Goal: Task Accomplishment & Management: Manage account settings

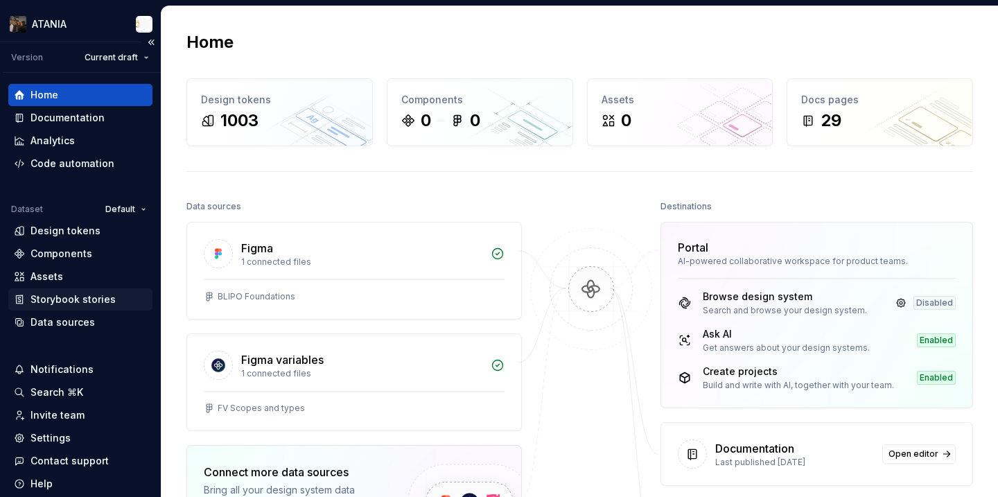
click at [87, 299] on div "Storybook stories" at bounding box center [72, 299] width 85 height 14
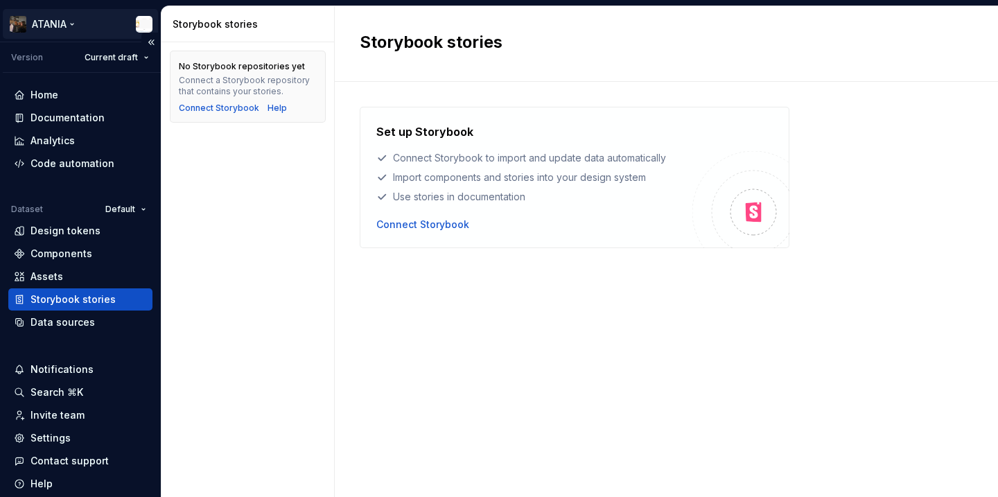
click at [47, 16] on html "ATANIA Version Current draft Home Documentation Analytics Code automation Datas…" at bounding box center [499, 248] width 998 height 497
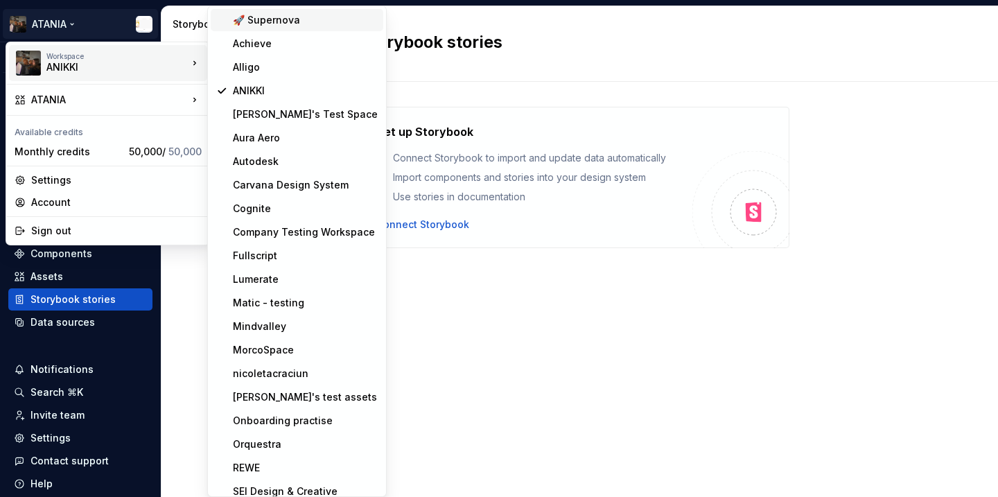
click at [252, 25] on div "🚀 Supernova" at bounding box center [305, 20] width 145 height 14
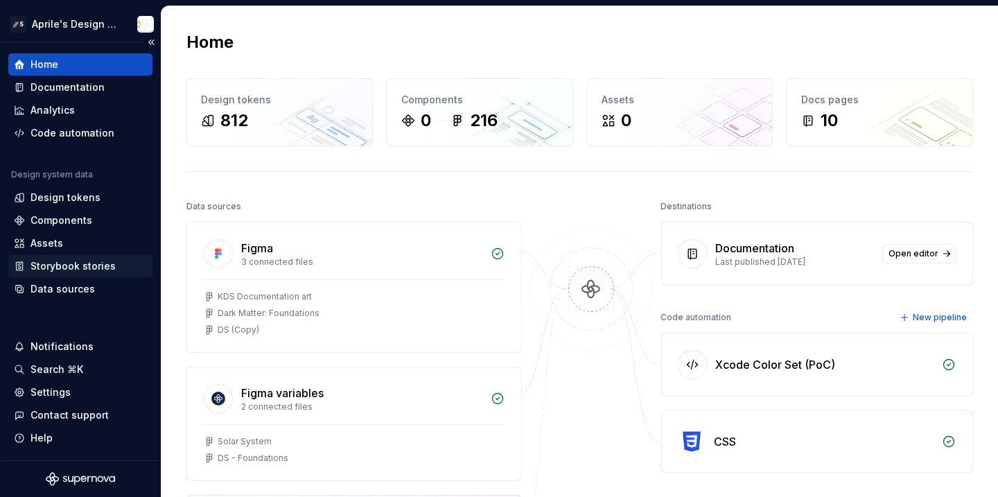
click at [71, 266] on div "Storybook stories" at bounding box center [72, 266] width 85 height 14
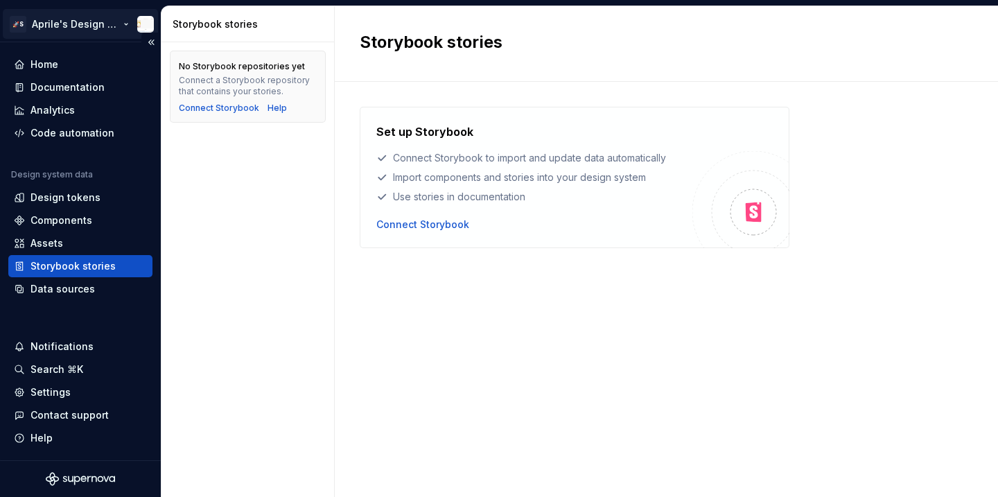
click at [94, 21] on html "🚀S Aprile's Design System Home Documentation Analytics Code automation Design s…" at bounding box center [499, 248] width 998 height 497
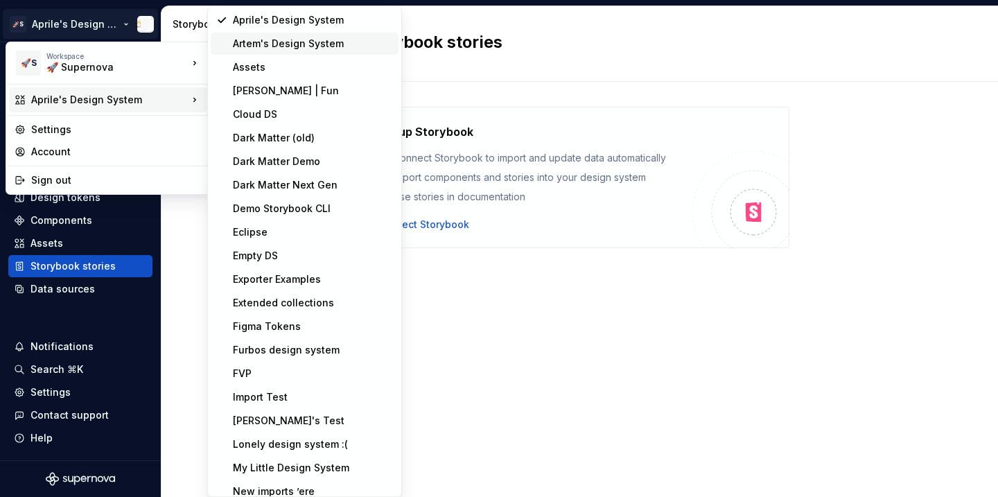
click at [243, 49] on div "Artem's Design System" at bounding box center [313, 44] width 160 height 14
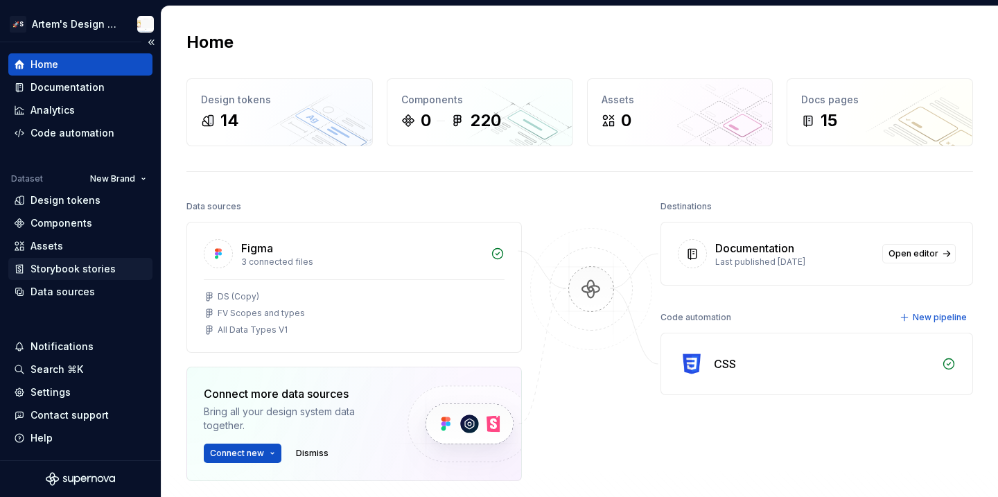
click at [77, 276] on div "Storybook stories" at bounding box center [80, 269] width 144 height 22
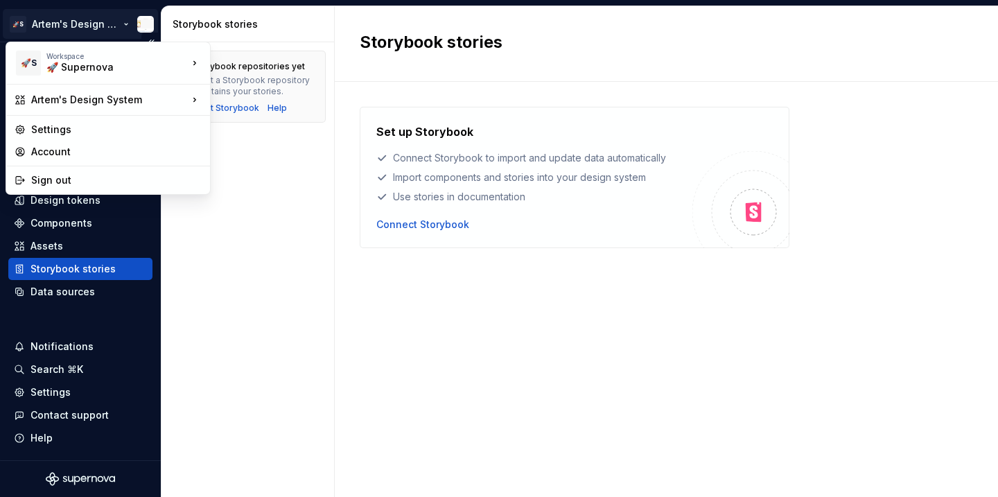
click at [58, 28] on html "🚀S Artem's Design System Home Documentation Analytics Code automation Dataset N…" at bounding box center [499, 248] width 998 height 497
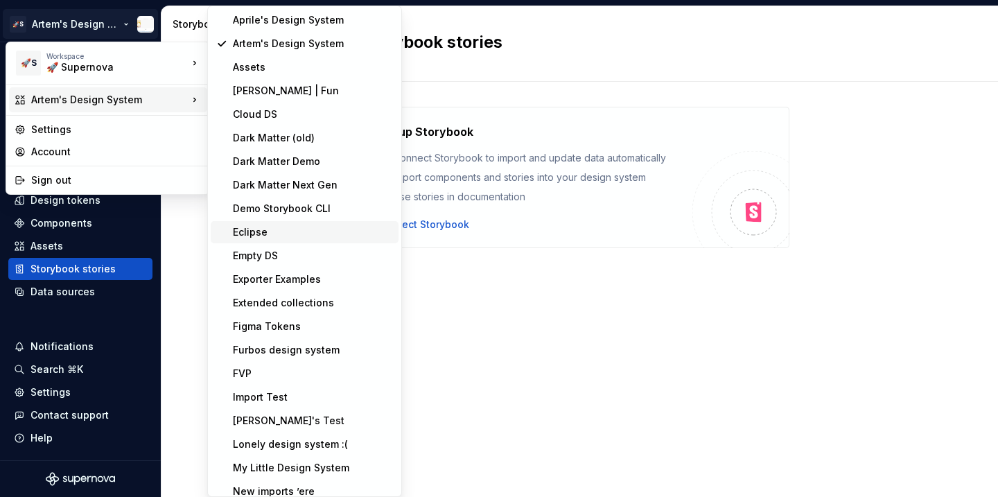
click at [280, 228] on div "Eclipse" at bounding box center [313, 232] width 160 height 14
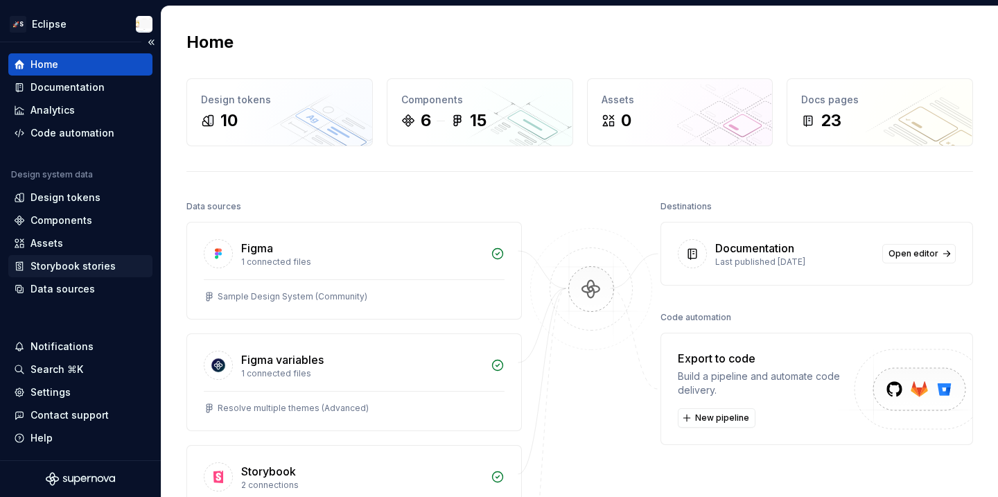
click at [61, 269] on div "Storybook stories" at bounding box center [72, 266] width 85 height 14
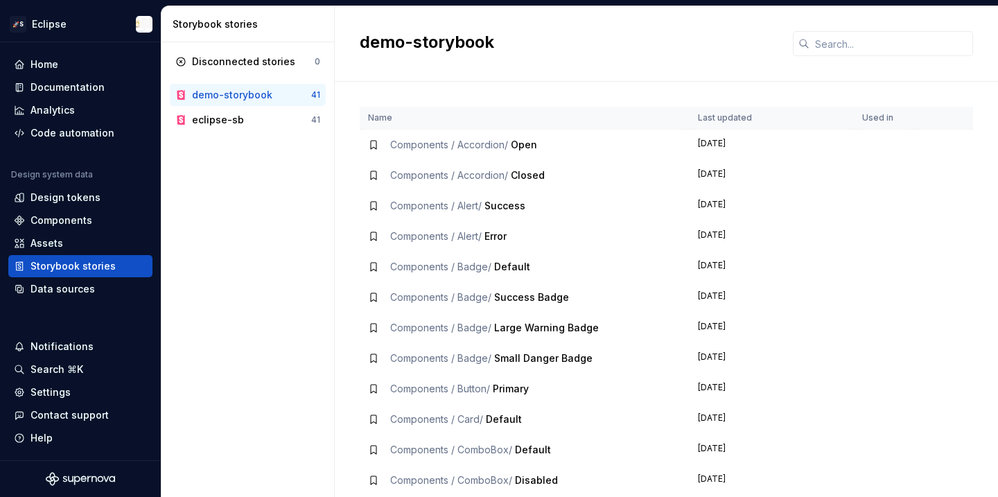
scroll to position [886, 0]
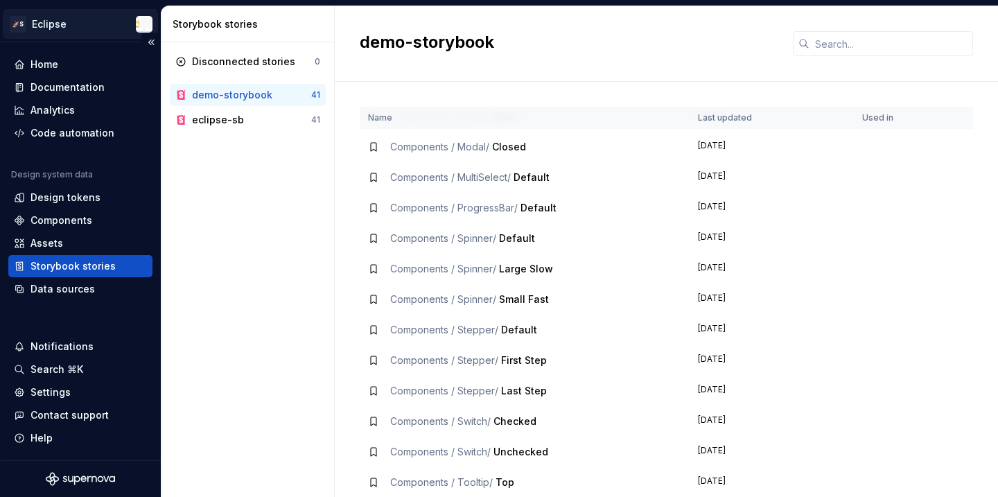
click at [65, 35] on html "🚀S Eclipse Home Documentation Analytics Code automation Design system data Desi…" at bounding box center [499, 248] width 998 height 497
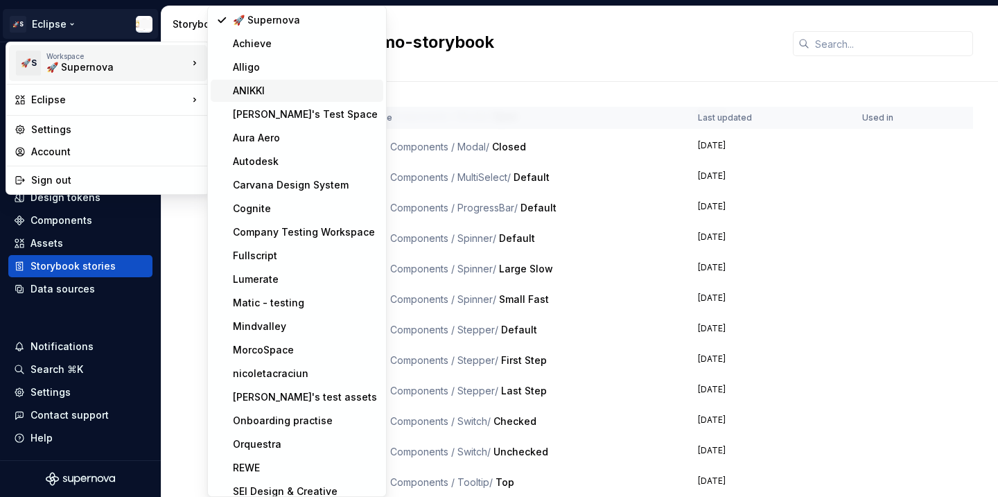
click at [261, 87] on div "ANIKKI" at bounding box center [305, 91] width 145 height 14
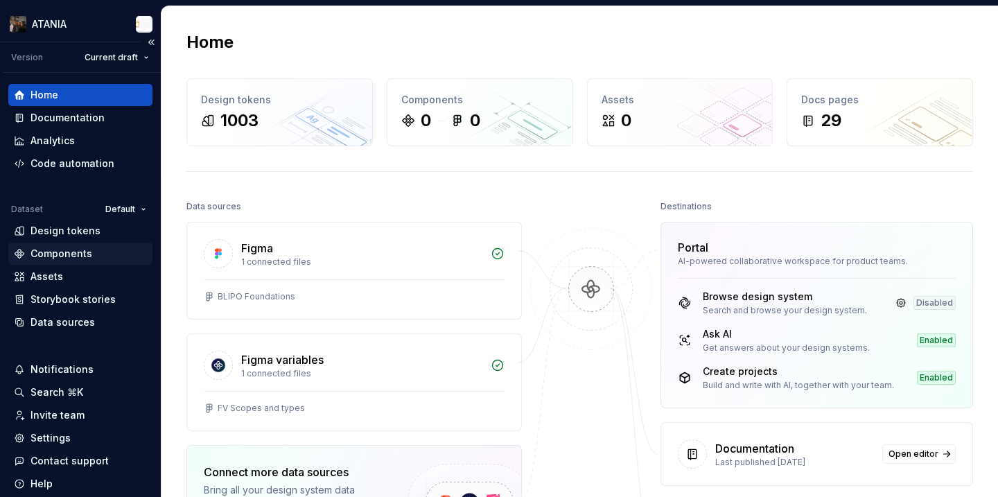
click at [82, 255] on div "Components" at bounding box center [61, 254] width 62 height 14
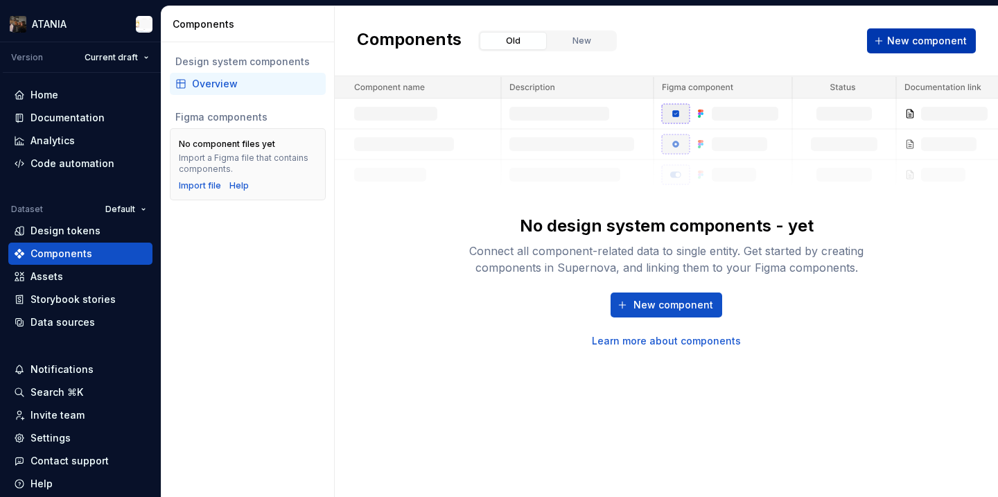
click at [886, 39] on button "New component" at bounding box center [921, 40] width 109 height 25
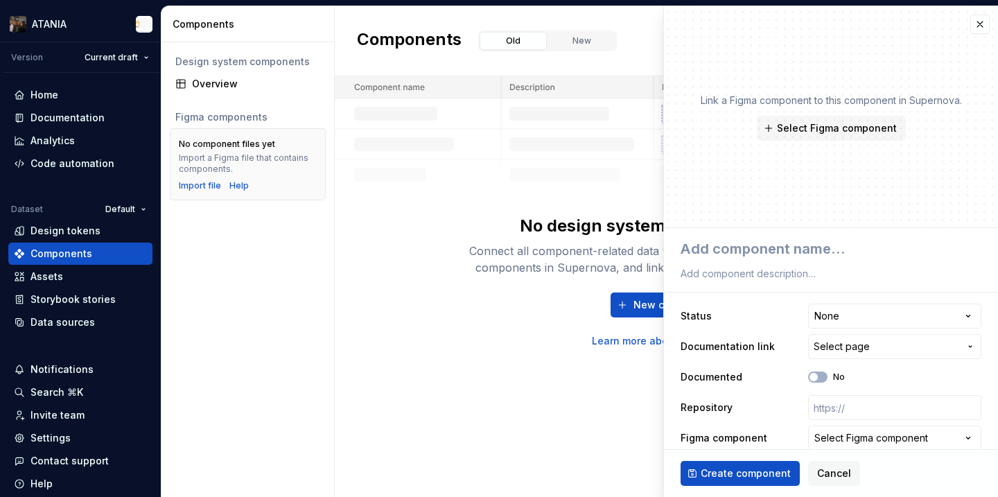
type textarea "*"
type textarea "e"
type textarea "*"
type textarea "et"
type textarea "*"
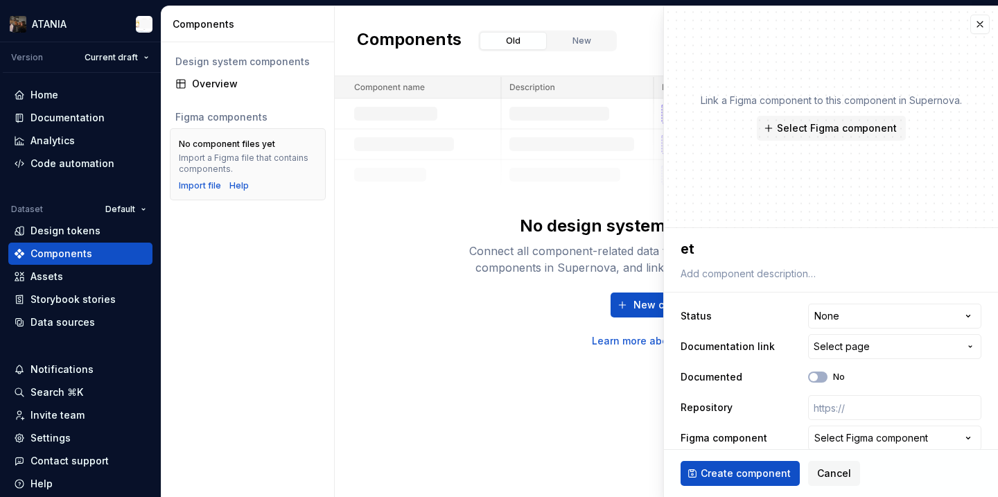
type textarea "ete"
type textarea "*"
type textarea "etes"
type textarea "*"
type textarea "etest"
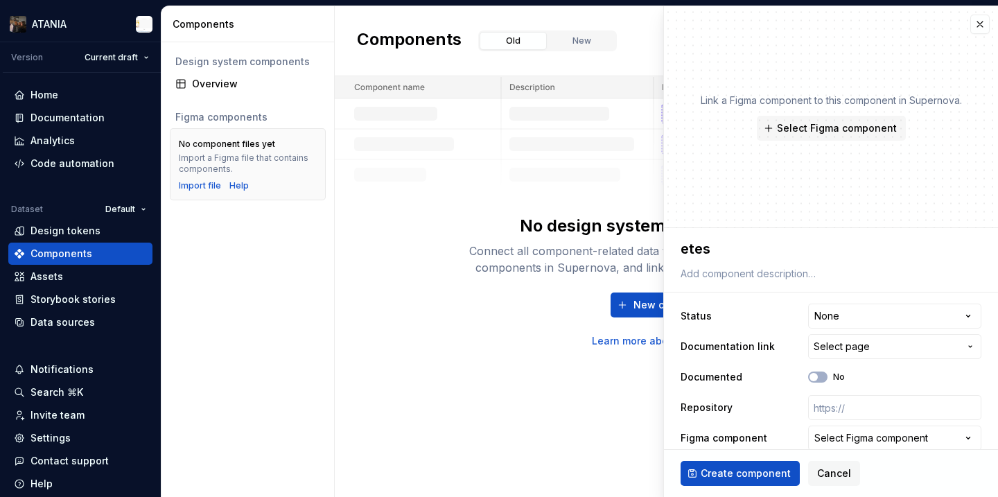
type textarea "*"
type textarea "etest"
click at [759, 478] on span "Create component" at bounding box center [746, 473] width 90 height 14
type textarea "*"
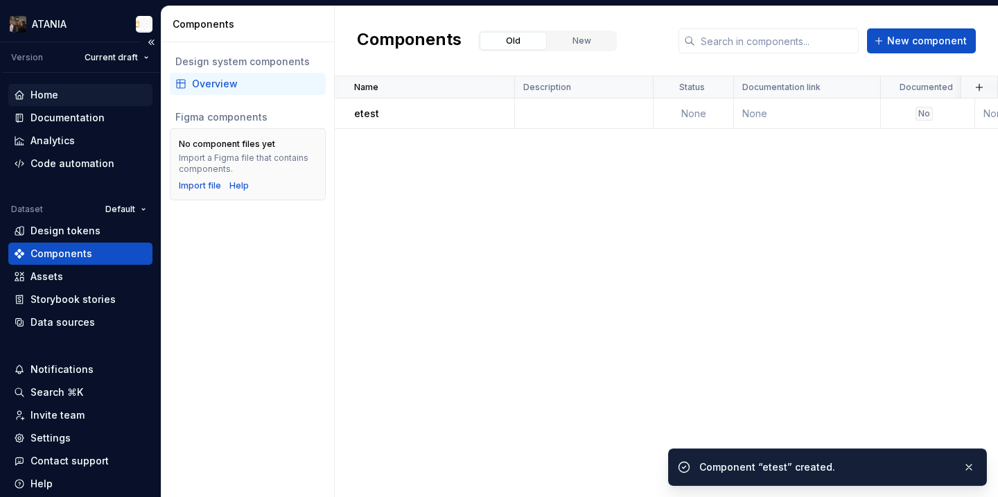
click at [54, 92] on div "Home" at bounding box center [44, 95] width 28 height 14
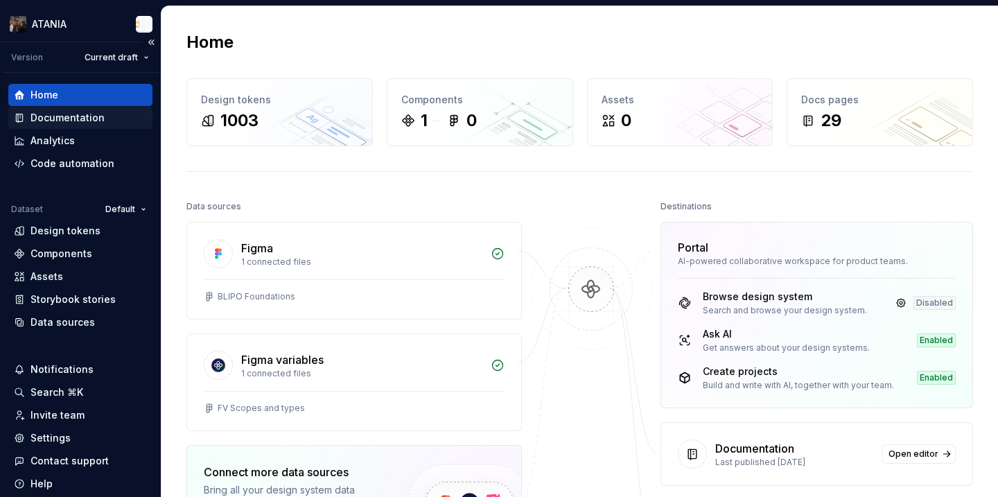
click at [100, 109] on div "Documentation" at bounding box center [80, 118] width 144 height 22
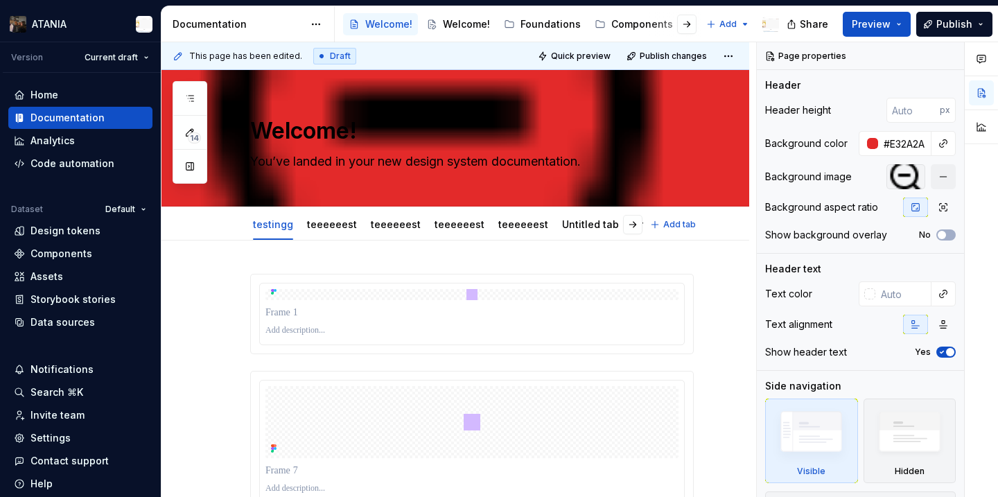
type textarea "*"
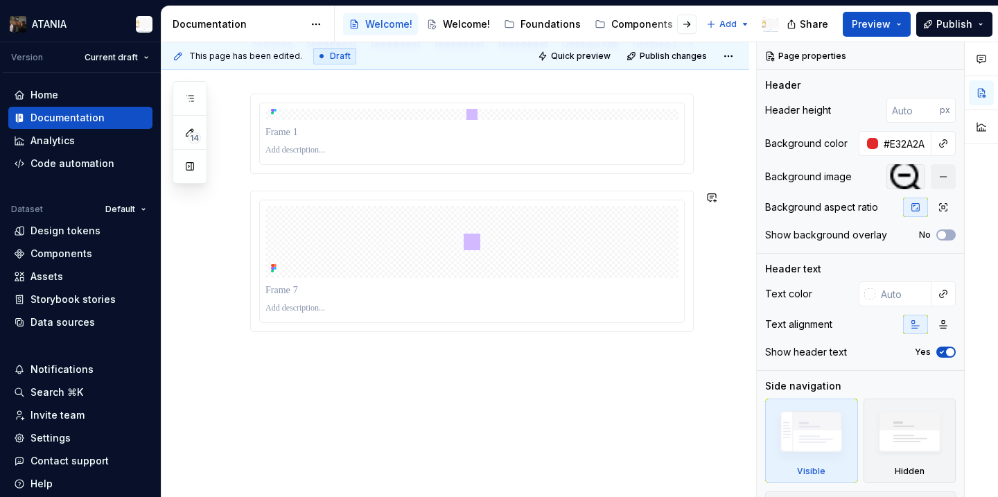
click at [396, 439] on div at bounding box center [455, 278] width 588 height 437
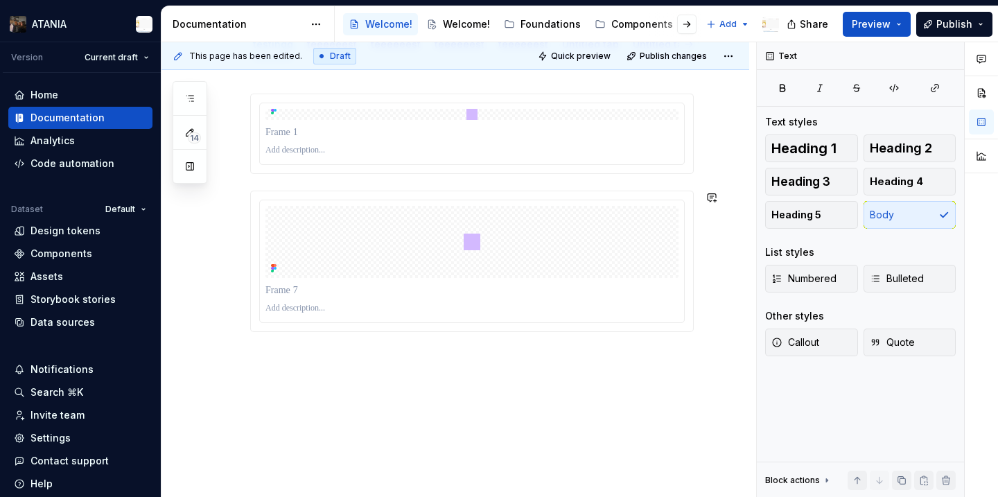
click at [396, 439] on div at bounding box center [455, 295] width 588 height 470
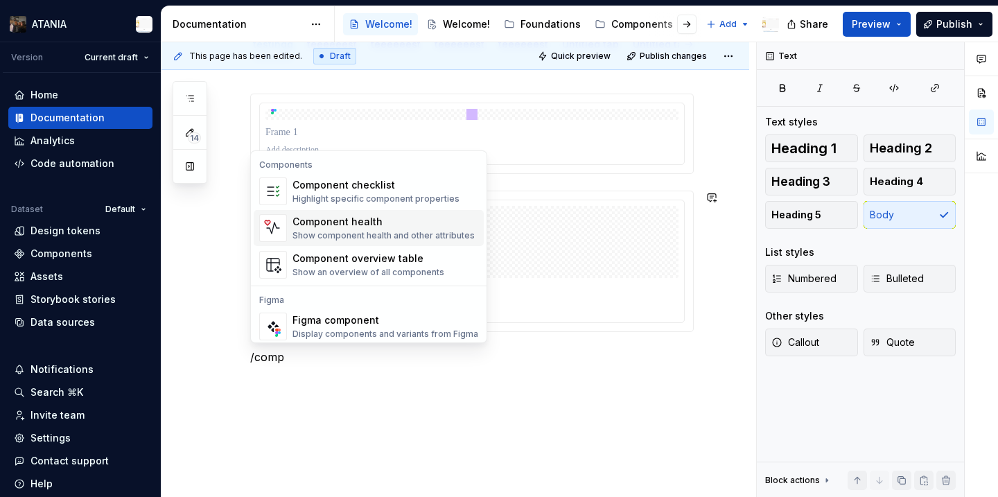
type textarea "*"
click at [70, 250] on div "Components" at bounding box center [61, 254] width 62 height 14
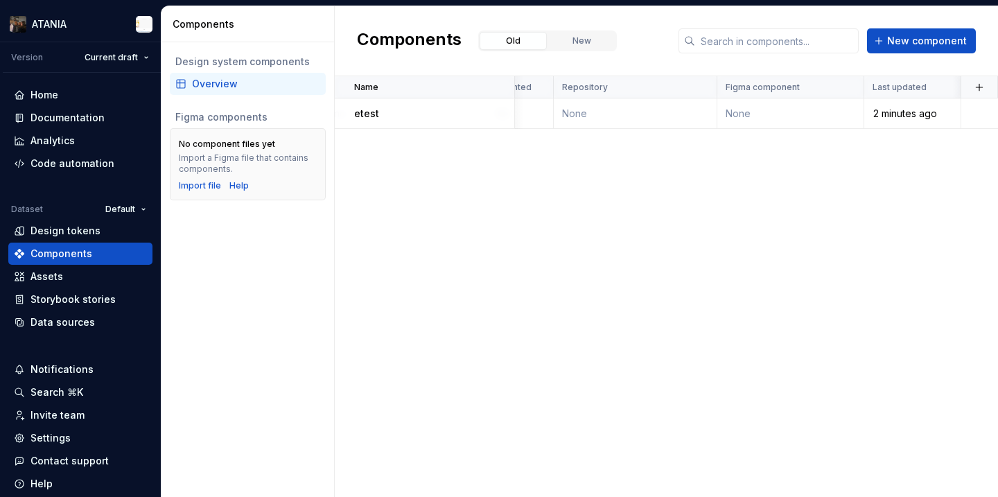
scroll to position [0, 421]
click at [962, 87] on th at bounding box center [978, 87] width 37 height 22
click at [976, 87] on button "button" at bounding box center [978, 87] width 19 height 19
click at [923, 121] on span "New custom property" at bounding box center [905, 114] width 159 height 22
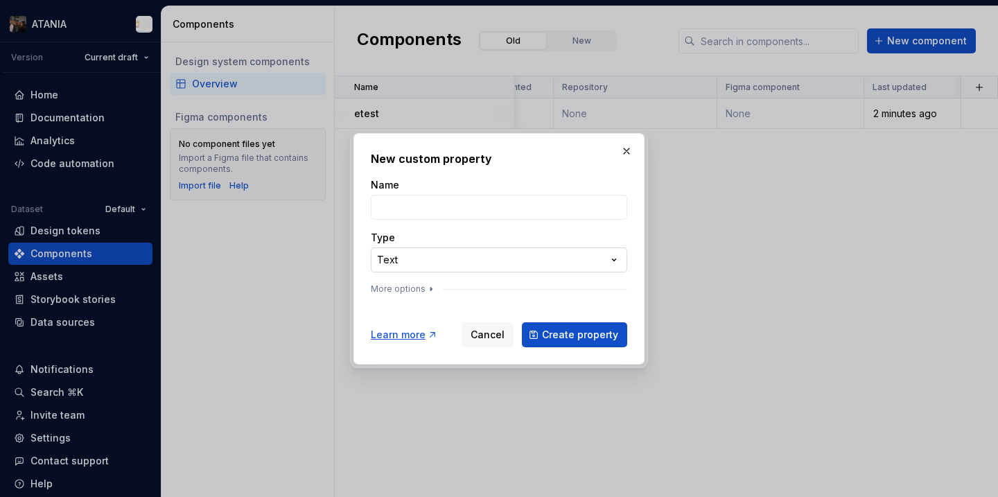
click at [445, 252] on div "**********" at bounding box center [499, 248] width 998 height 497
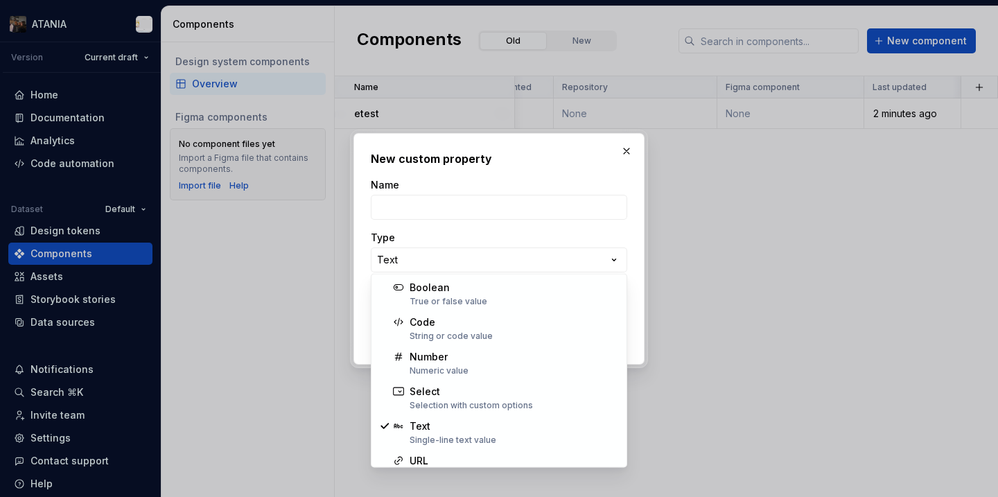
select select "*******"
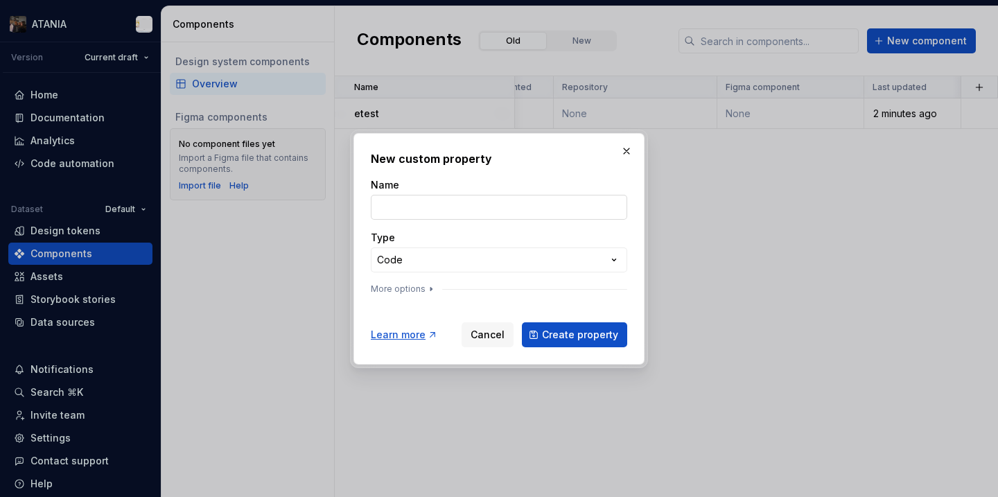
click at [425, 205] on input "Name" at bounding box center [499, 207] width 256 height 25
click at [606, 326] on button "Create property" at bounding box center [574, 334] width 105 height 25
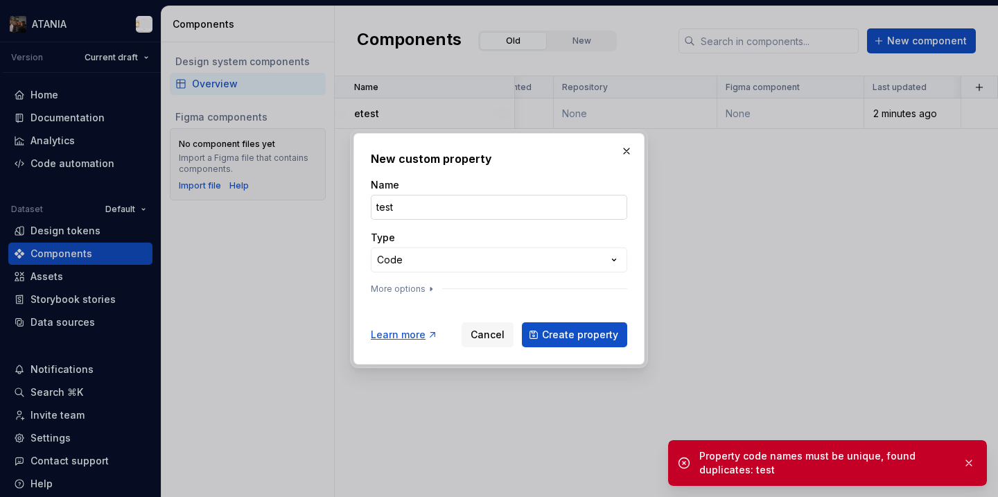
click at [450, 208] on input "test" at bounding box center [499, 207] width 256 height 25
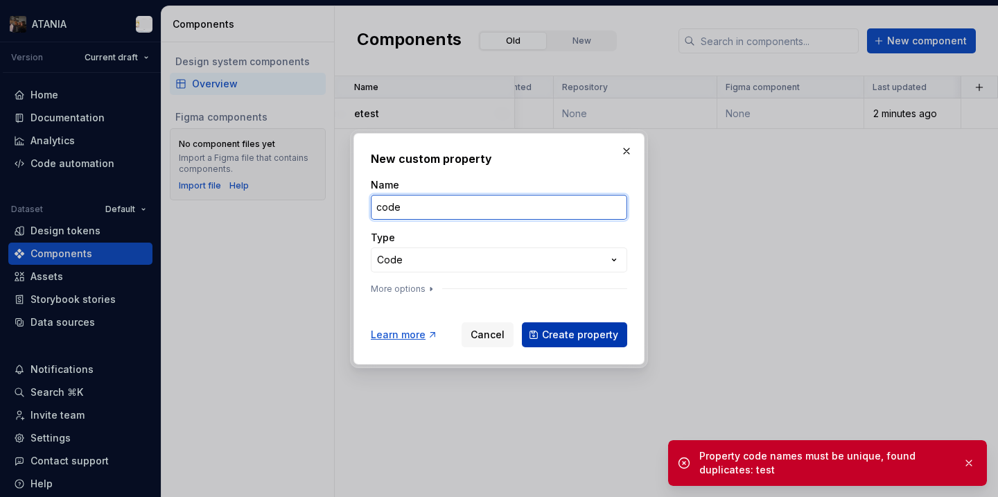
type input "code"
click at [569, 344] on button "Create property" at bounding box center [574, 334] width 105 height 25
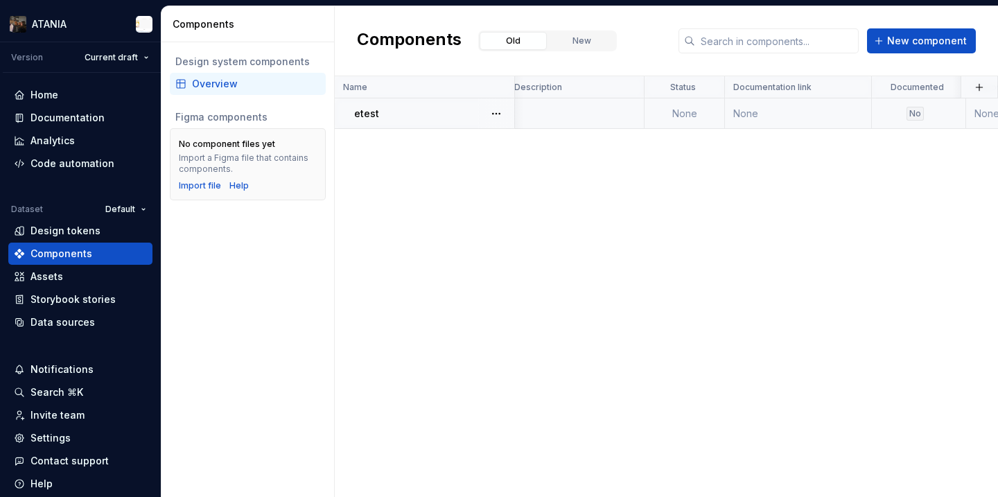
scroll to position [0, 164]
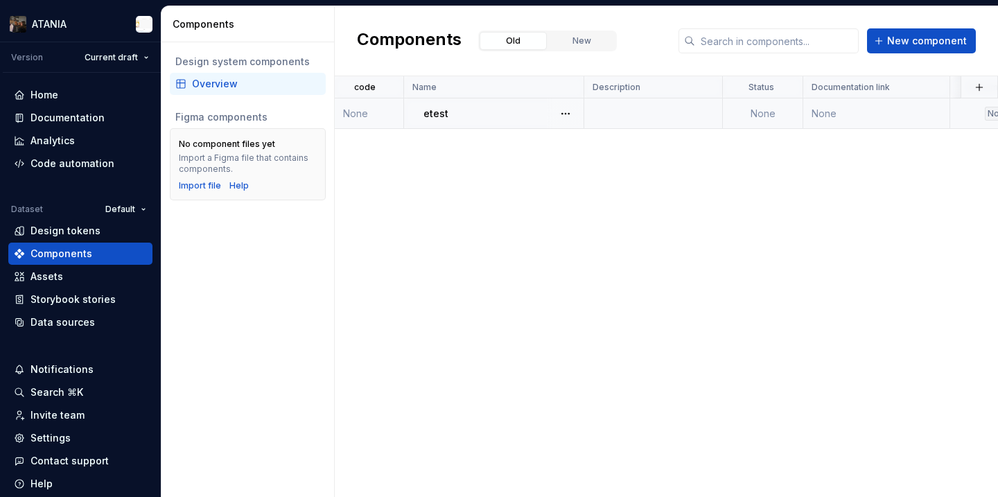
click at [413, 114] on td "etest" at bounding box center [494, 113] width 180 height 30
click at [388, 113] on td "None" at bounding box center [369, 113] width 69 height 30
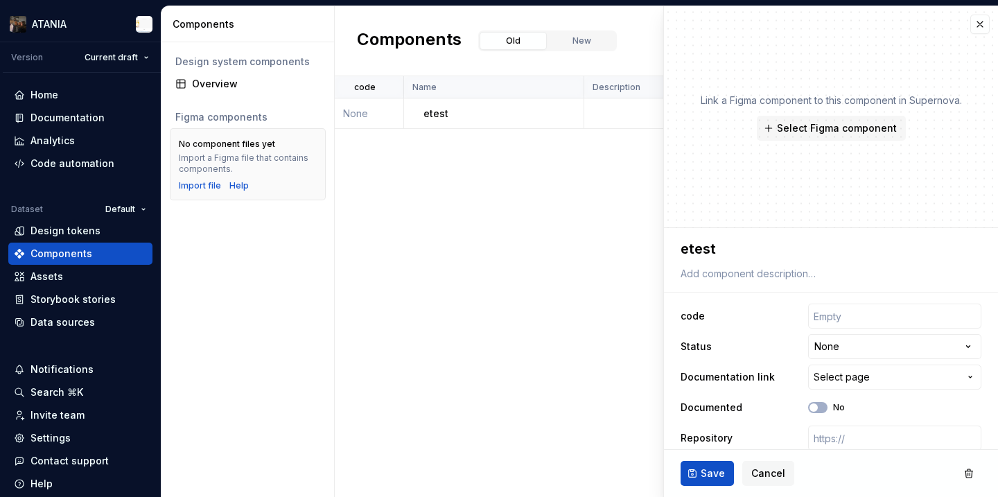
scroll to position [43, 0]
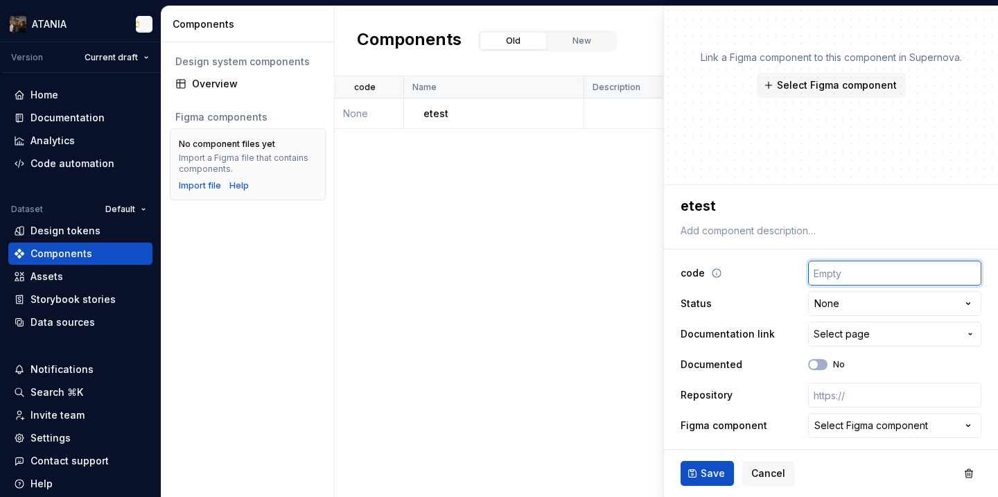
click at [840, 270] on input "text" at bounding box center [894, 273] width 173 height 25
type textarea "*"
type input "t"
type textarea "*"
type input "te"
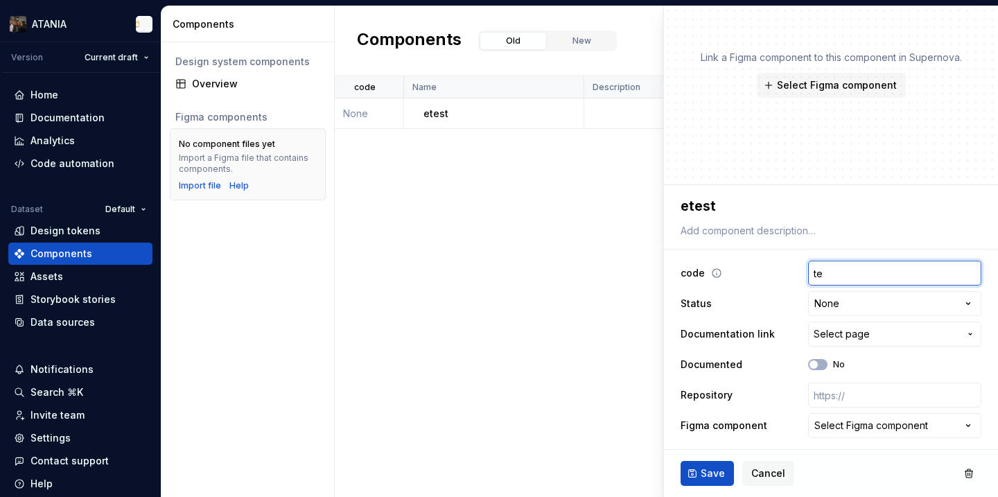
type textarea "*"
type input "tes"
type textarea "*"
type input "test"
click at [796, 259] on div "**********" at bounding box center [830, 349] width 301 height 183
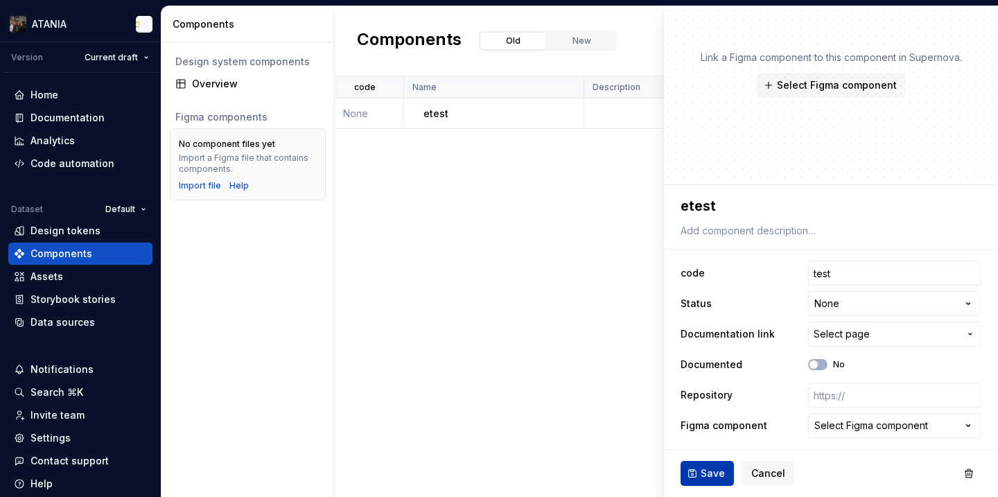
click at [699, 470] on button "Save" at bounding box center [706, 473] width 53 height 25
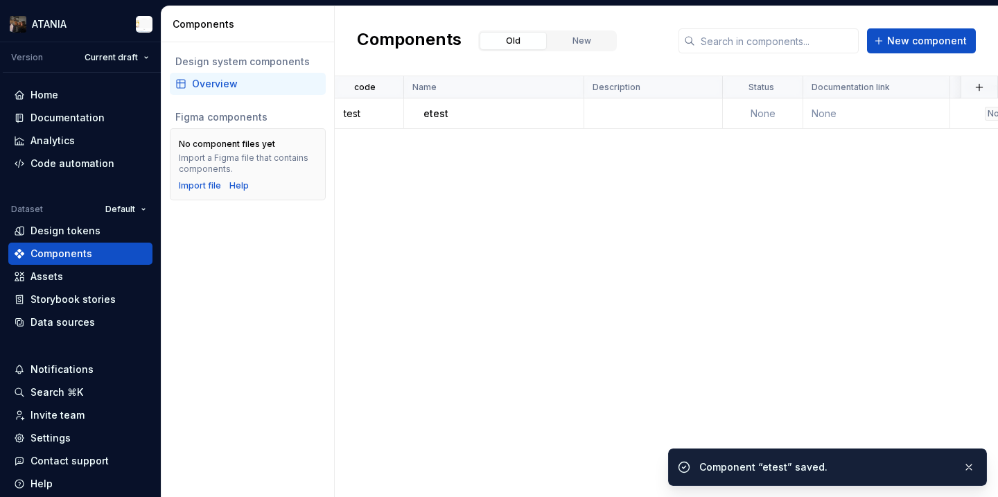
click at [522, 251] on div "code Name Description Status Documentation link Documented Repository Figma com…" at bounding box center [666, 286] width 663 height 421
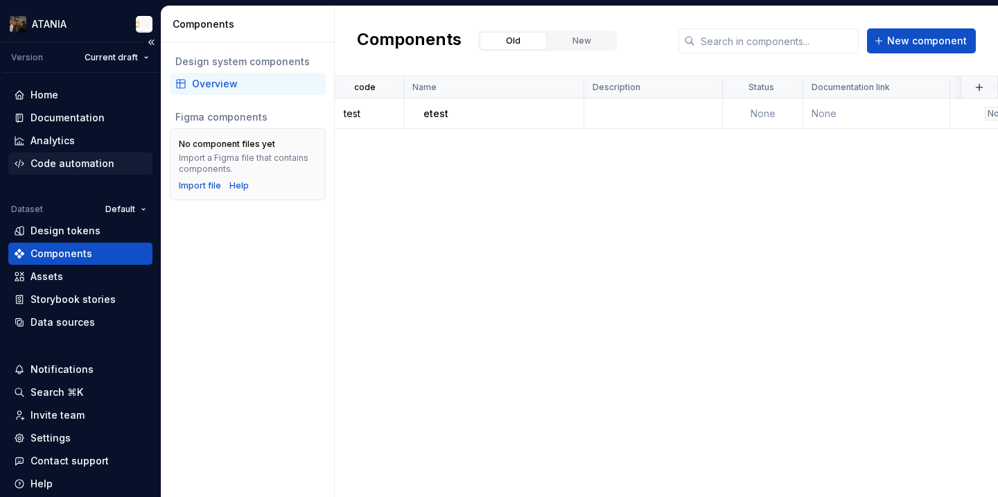
click at [76, 160] on div "Code automation" at bounding box center [72, 164] width 84 height 14
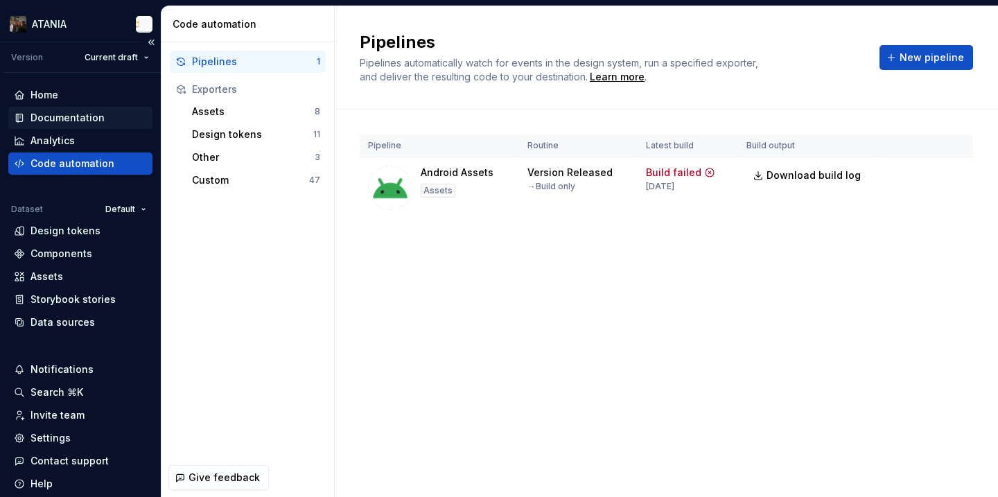
click at [73, 116] on div "Documentation" at bounding box center [67, 118] width 74 height 14
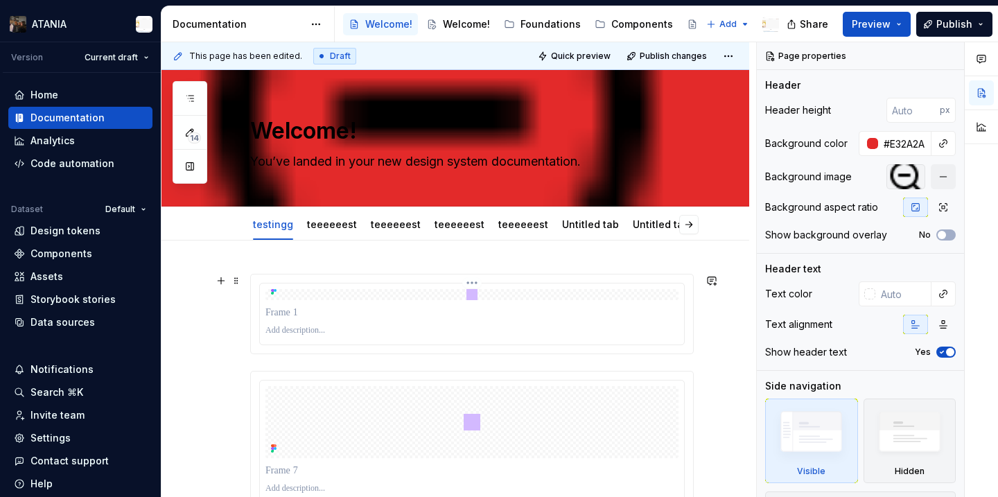
type textarea "*"
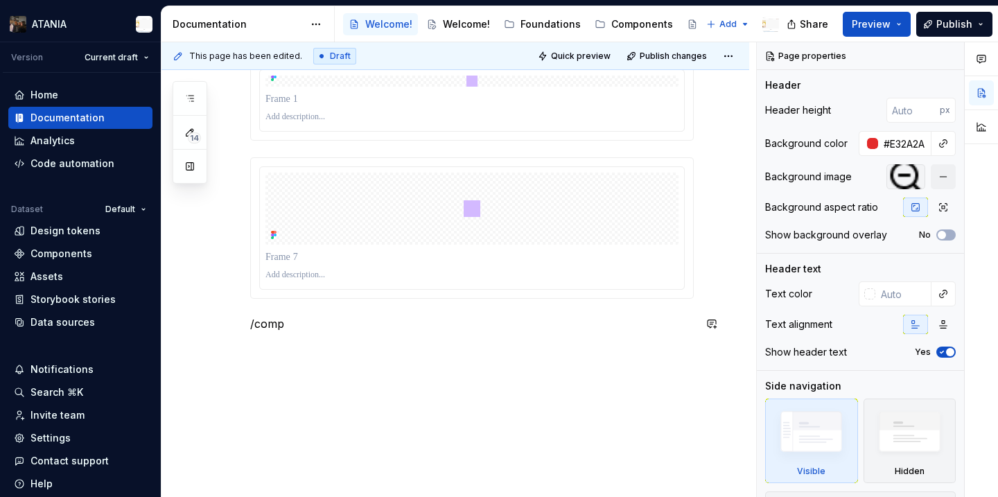
click at [417, 333] on div "/comp" at bounding box center [471, 204] width 443 height 288
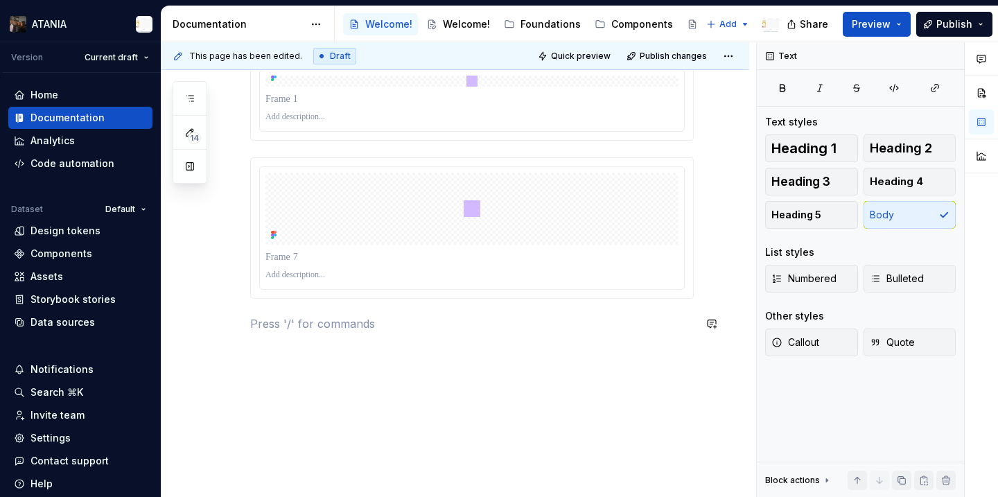
scroll to position [180, 0]
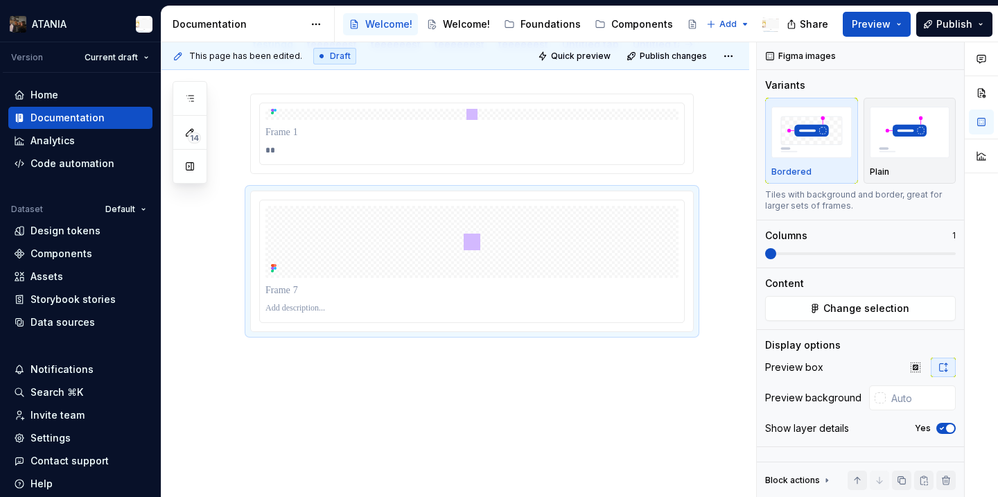
click at [359, 340] on div "**" at bounding box center [471, 221] width 443 height 255
click at [355, 397] on div "**" at bounding box center [455, 278] width 588 height 437
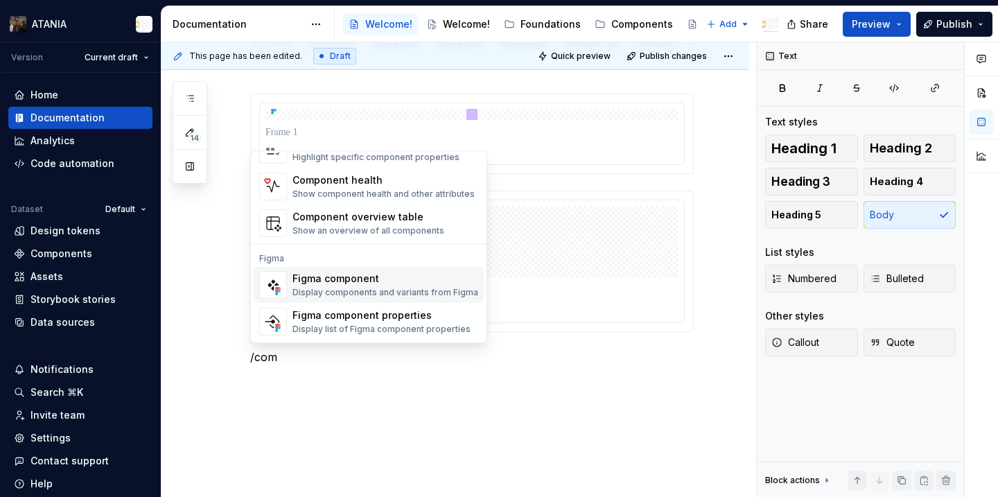
scroll to position [0, 0]
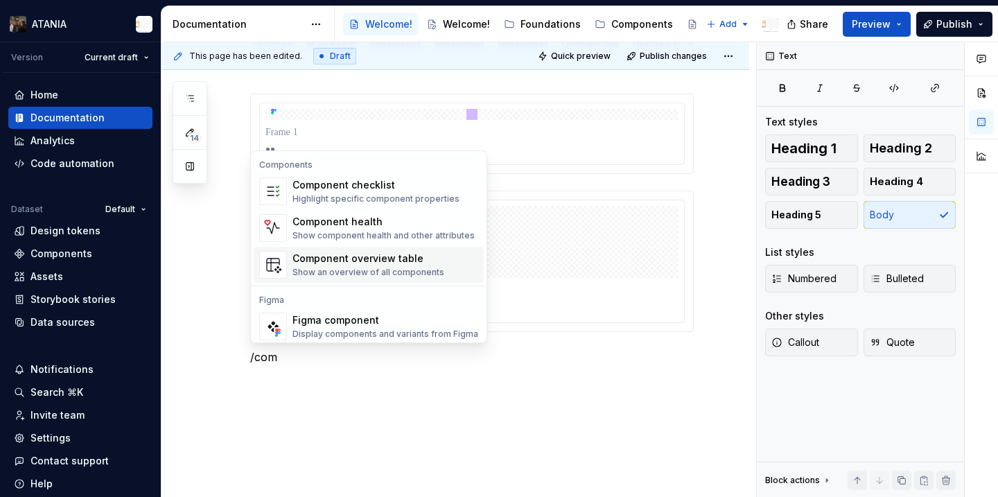
click at [354, 256] on div "Component overview table" at bounding box center [368, 259] width 152 height 14
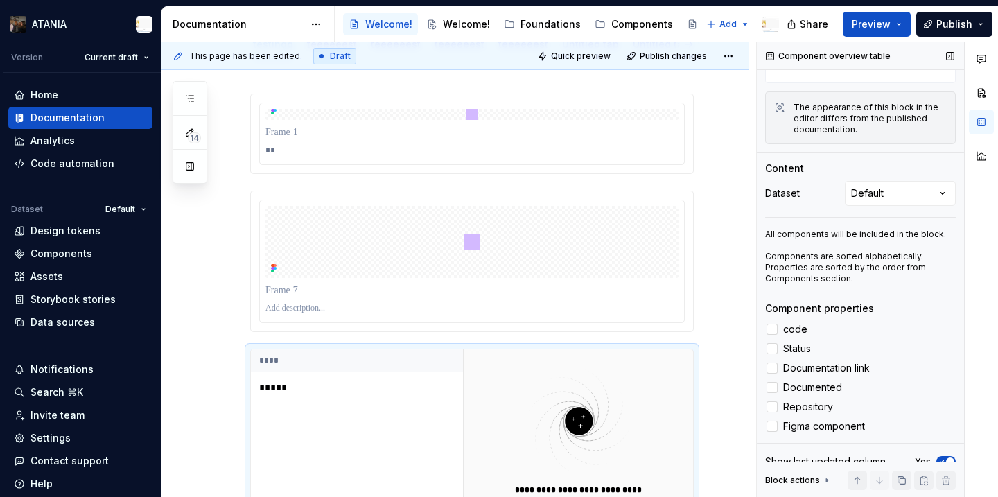
scroll to position [155, 0]
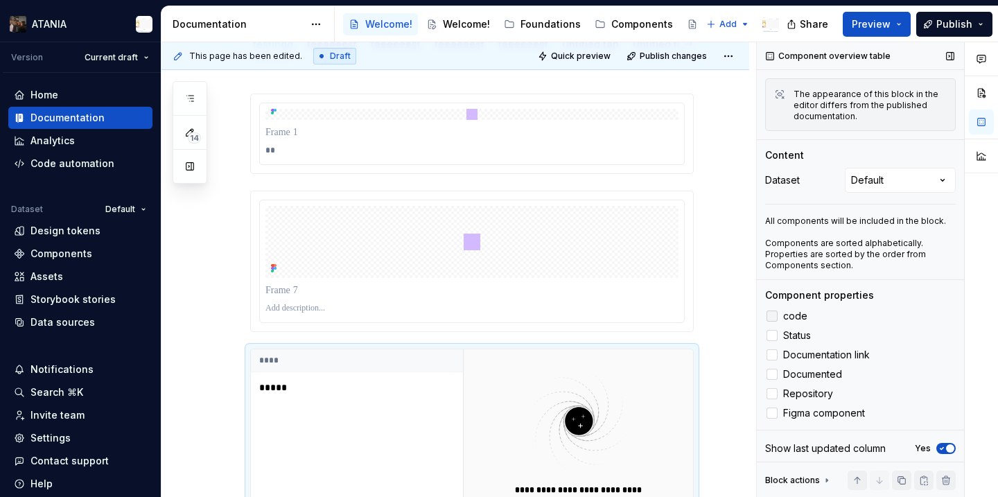
click at [773, 311] on div at bounding box center [771, 315] width 11 height 11
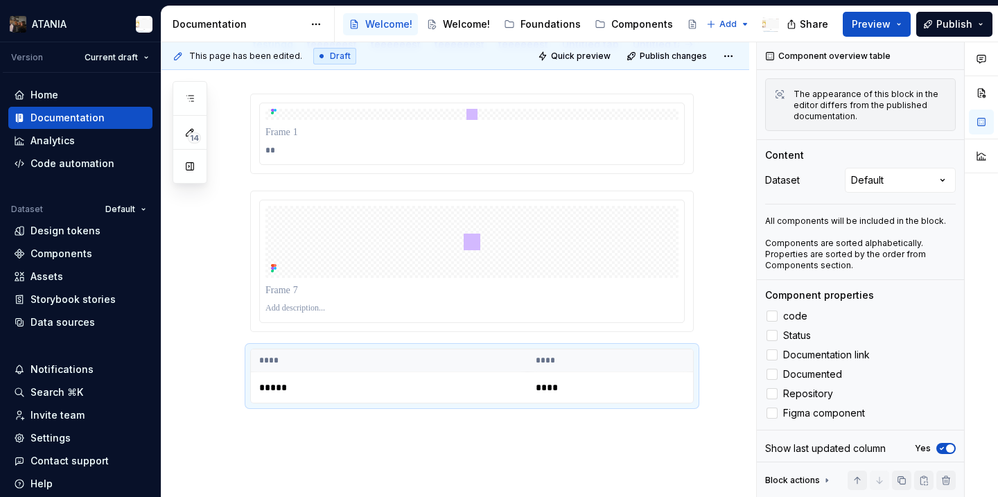
type textarea "*"
click at [77, 441] on div "Settings" at bounding box center [80, 438] width 133 height 14
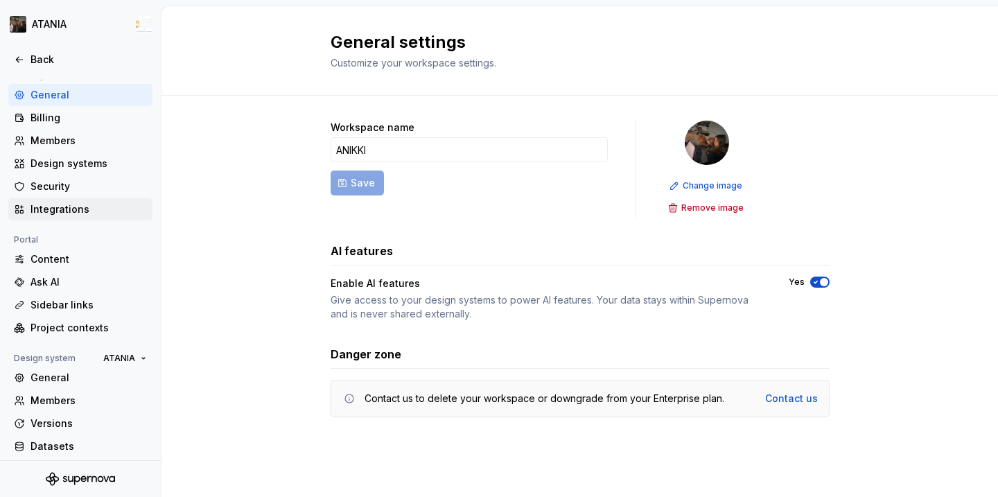
scroll to position [136, 0]
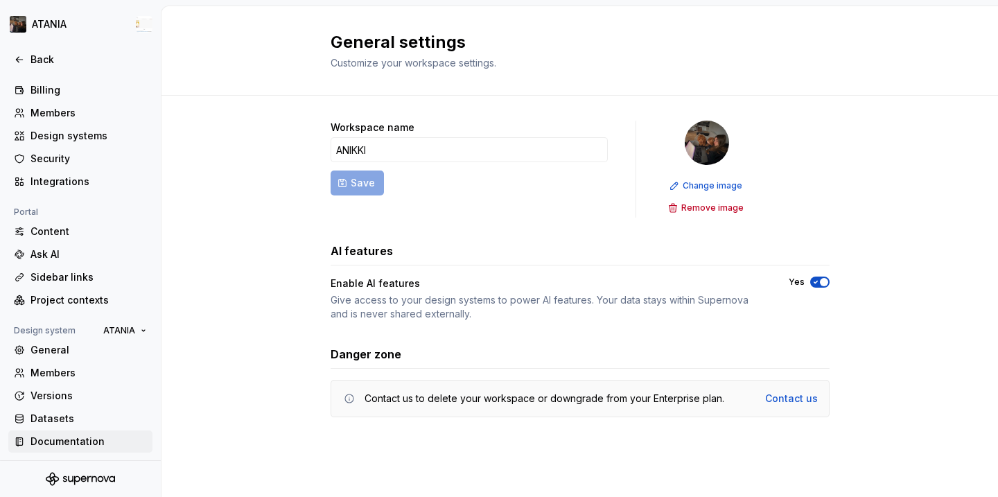
click at [92, 437] on div "Documentation" at bounding box center [88, 441] width 116 height 14
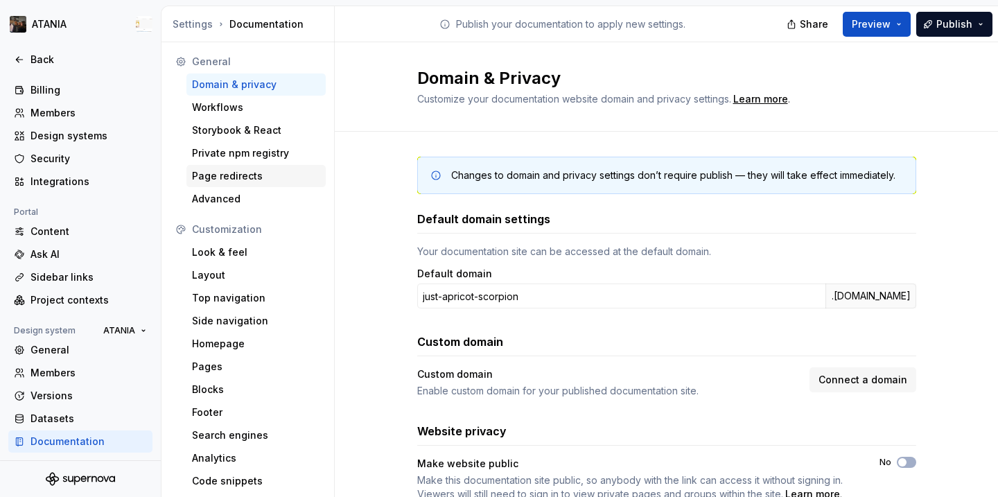
click at [214, 173] on div "Page redirects" at bounding box center [256, 176] width 128 height 14
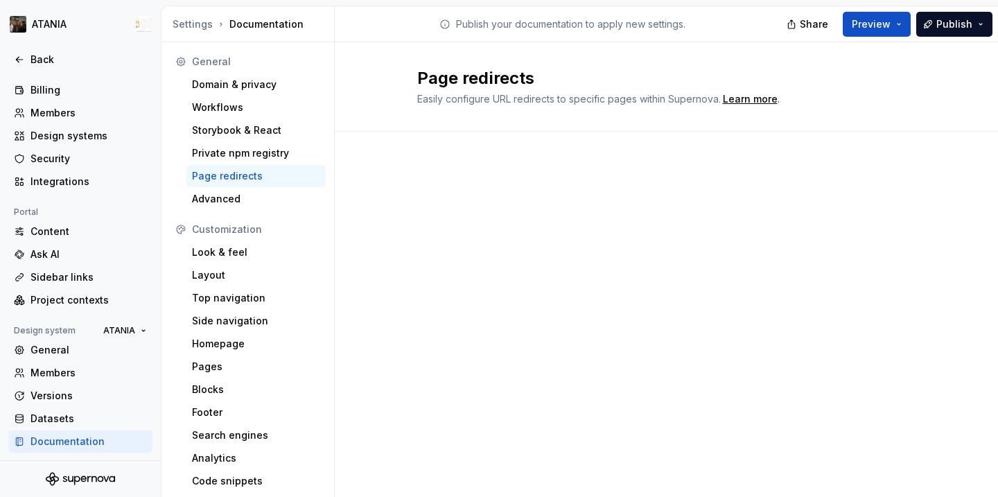
click at [536, 213] on div "Page redirects Easily configure URL redirects to specific pages within Supernov…" at bounding box center [666, 272] width 663 height 461
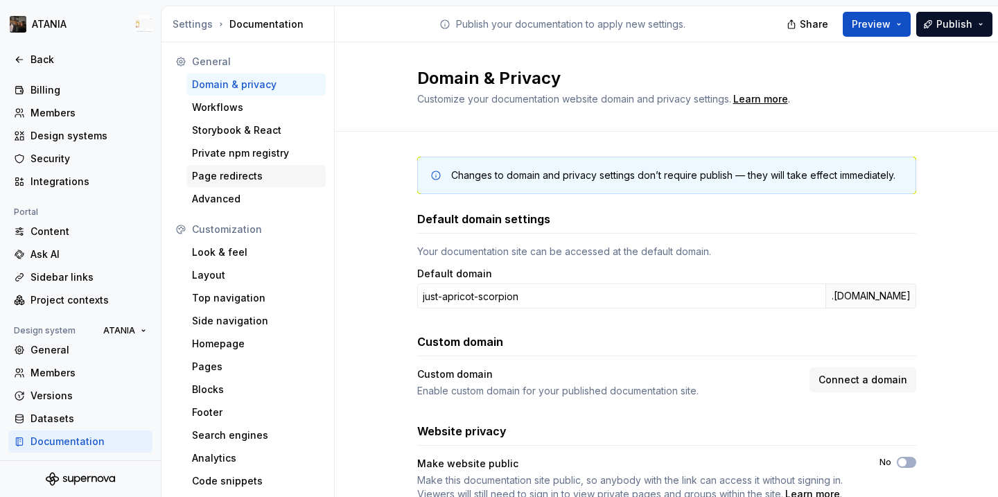
click at [248, 169] on div "Page redirects" at bounding box center [256, 176] width 128 height 14
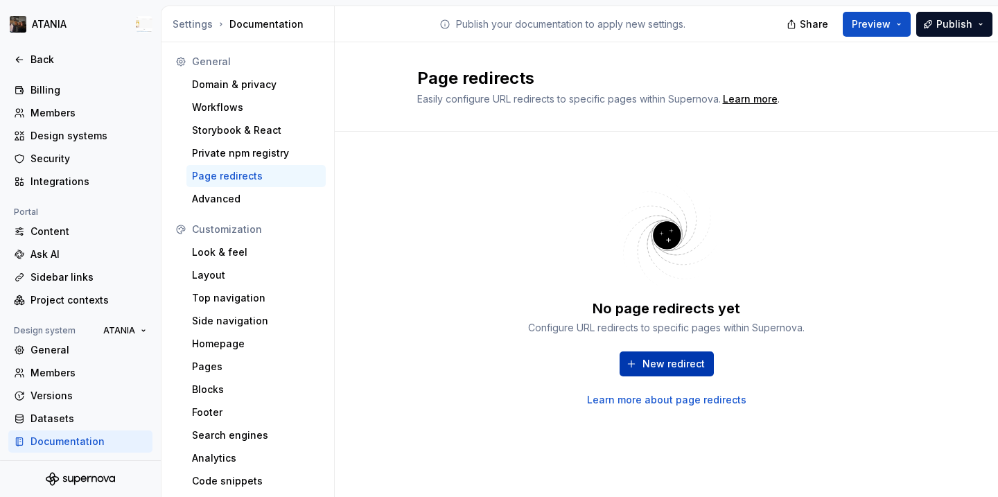
click at [653, 371] on button "New redirect" at bounding box center [666, 363] width 94 height 25
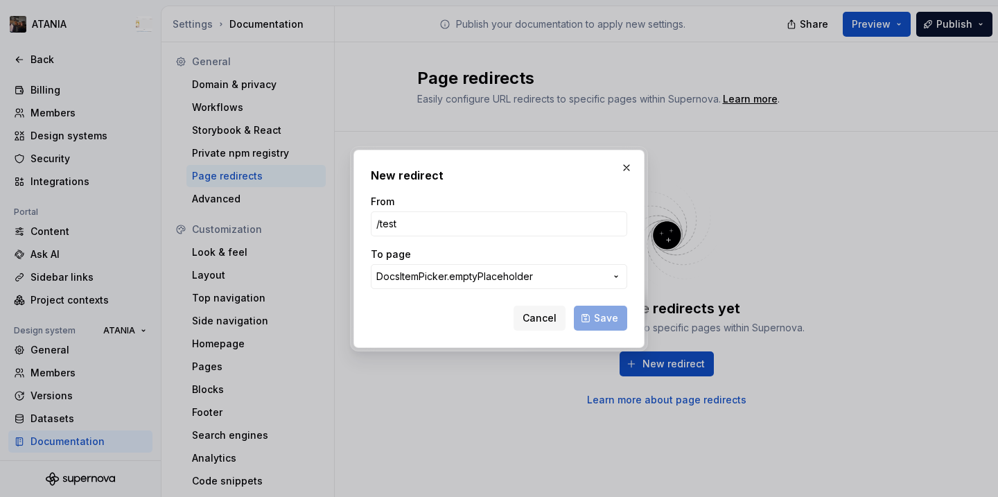
type input "/test"
click at [497, 301] on div "Cancel Save" at bounding box center [499, 315] width 256 height 30
click at [468, 237] on form "From /test To page DocsItemPicker.emptyPlaceholder" at bounding box center [499, 242] width 256 height 94
click at [468, 231] on input "/test" at bounding box center [499, 223] width 256 height 25
click at [475, 267] on button "DocsItemPicker.emptyPlaceholder" at bounding box center [499, 276] width 256 height 25
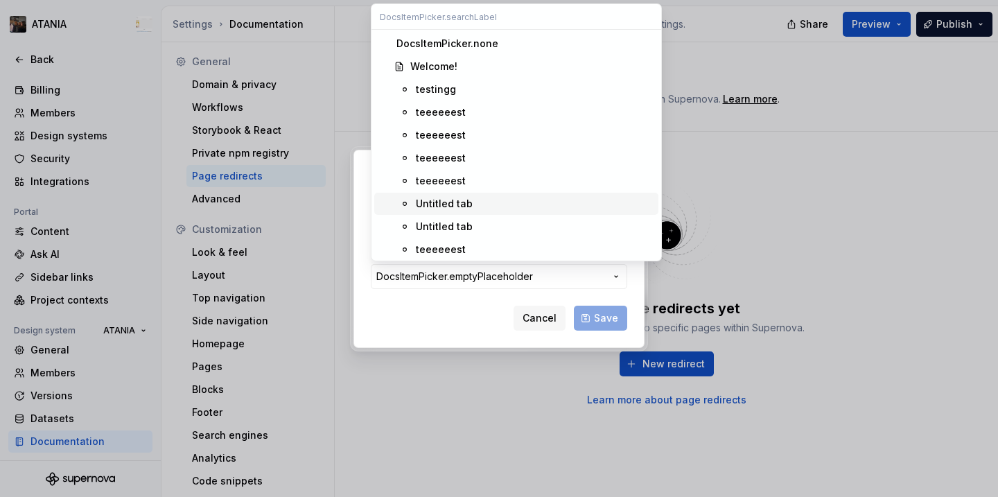
click at [465, 194] on span "Untitled tab" at bounding box center [516, 204] width 284 height 22
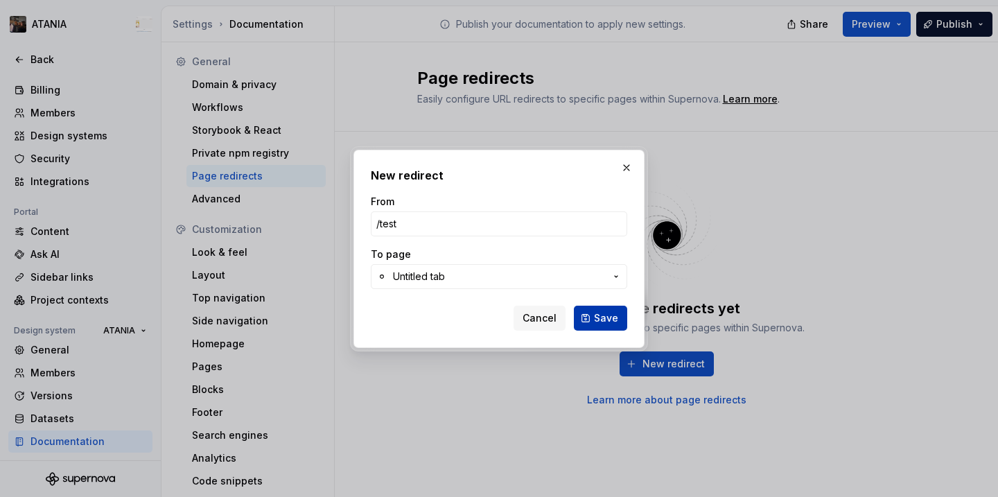
click at [594, 323] on button "Save" at bounding box center [600, 318] width 53 height 25
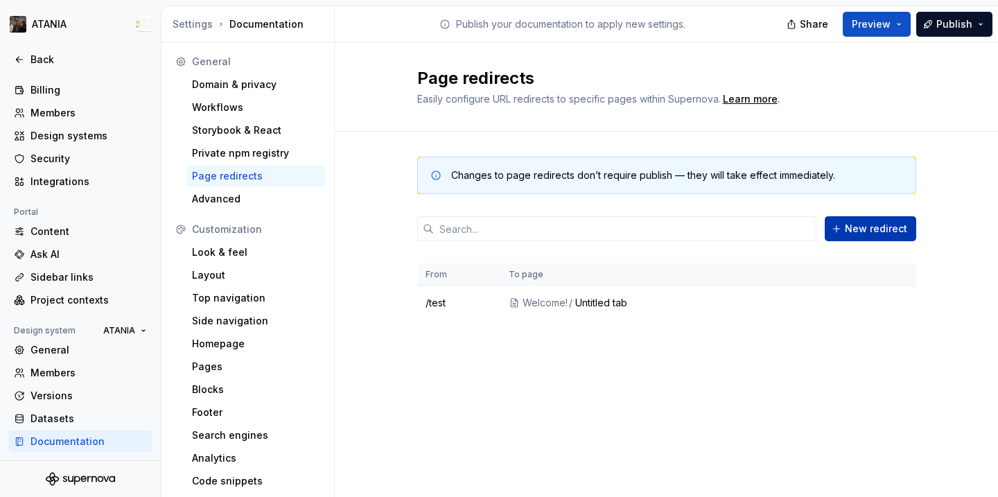
click at [833, 231] on button "New redirect" at bounding box center [870, 228] width 91 height 25
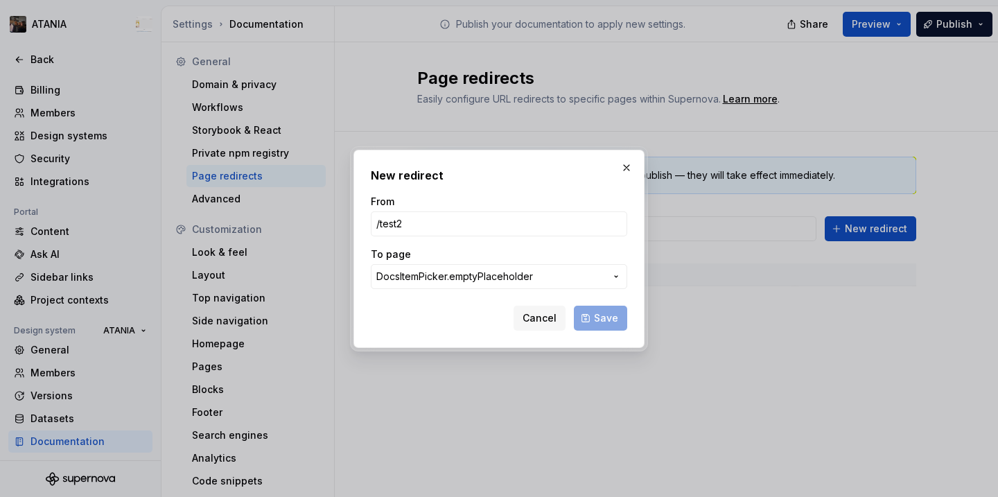
type input "/test2"
click at [542, 283] on button "DocsItemPicker.emptyPlaceholder" at bounding box center [499, 276] width 256 height 25
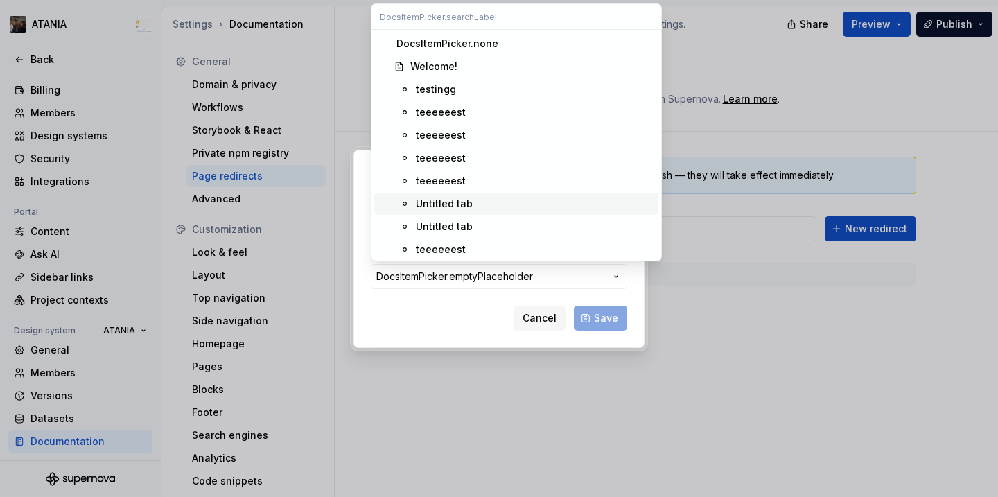
click at [512, 206] on div "Untitled tab" at bounding box center [534, 204] width 237 height 14
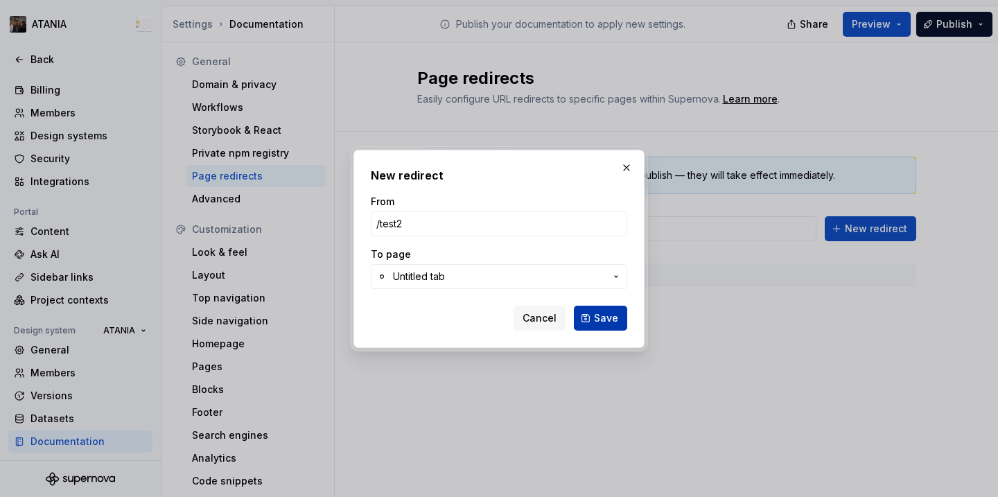
click at [598, 310] on button "Save" at bounding box center [600, 318] width 53 height 25
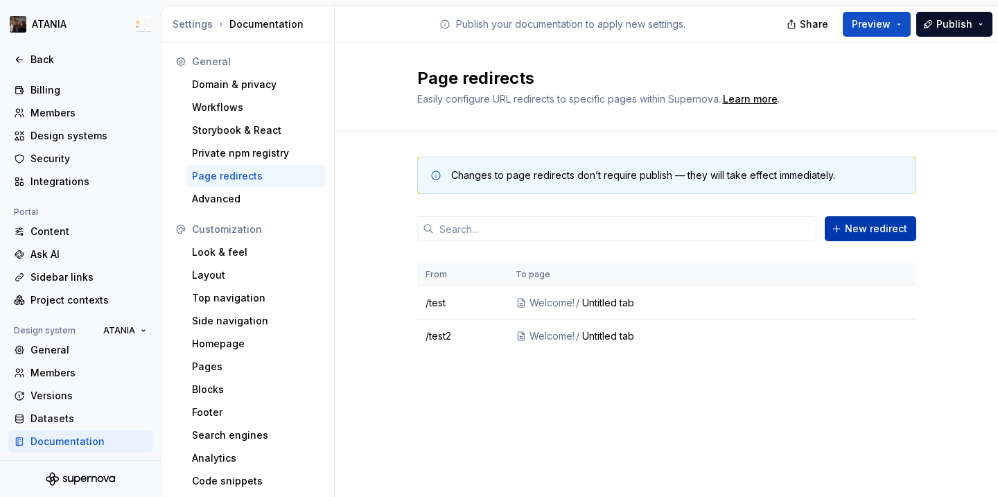
click at [896, 217] on button "New redirect" at bounding box center [870, 228] width 91 height 25
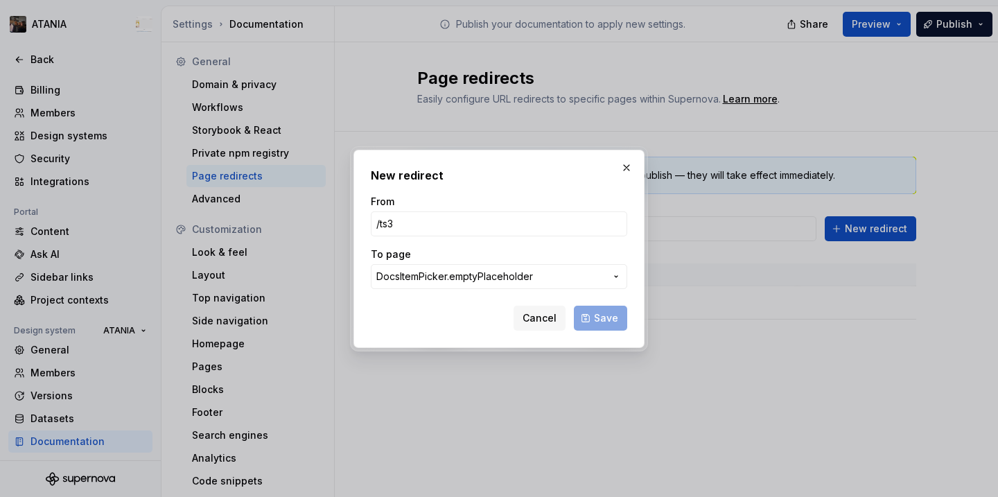
type input "/ts3"
click at [593, 282] on span "DocsItemPicker.emptyPlaceholder" at bounding box center [490, 277] width 229 height 14
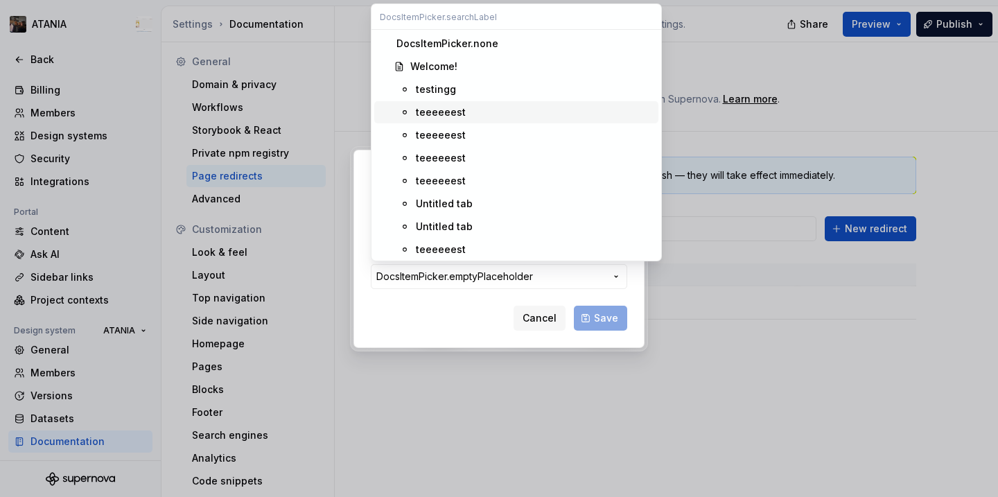
click at [485, 100] on div "DocsItemPicker.none Welcome! testingg teeeeeest teeeeeest teeeeeest teeeeeest U…" at bounding box center [516, 421] width 284 height 777
click at [549, 121] on span "teeeeeest" at bounding box center [516, 112] width 284 height 22
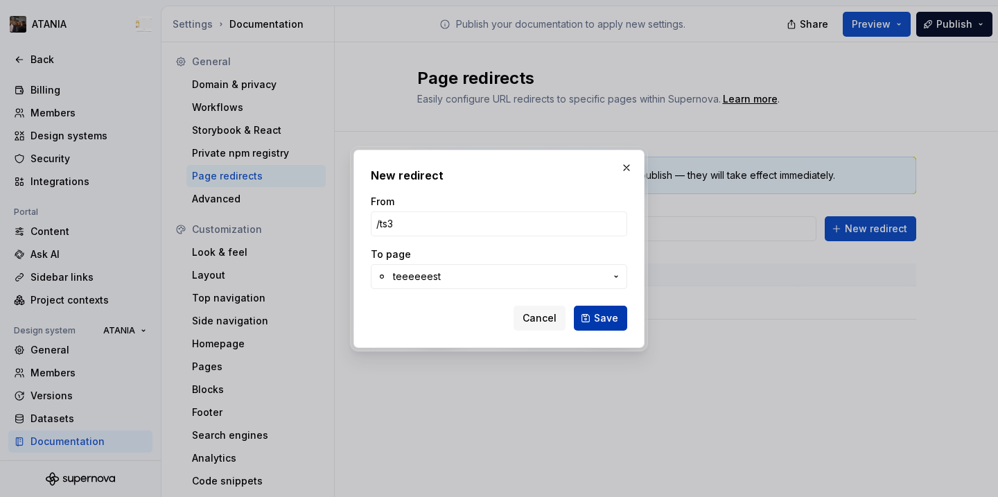
click at [602, 317] on span "Save" at bounding box center [606, 318] width 24 height 14
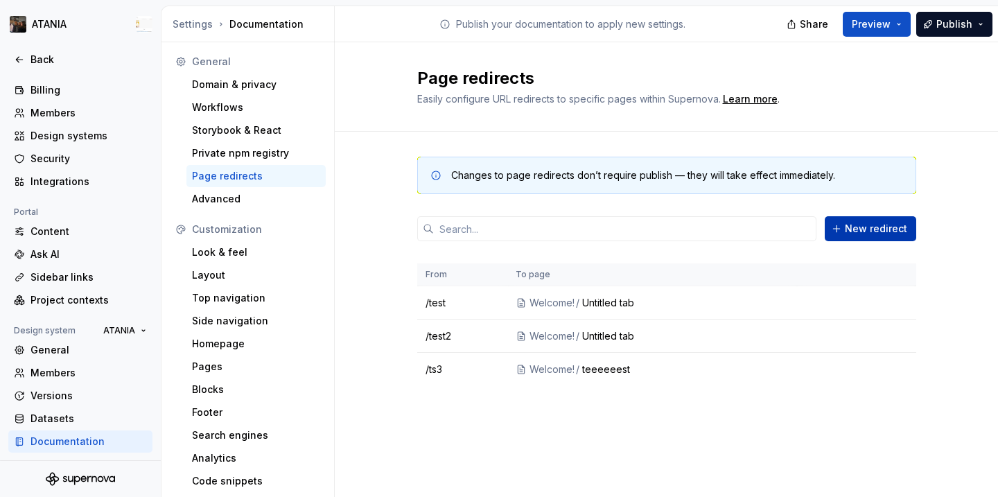
click at [855, 229] on span "New redirect" at bounding box center [876, 229] width 62 height 14
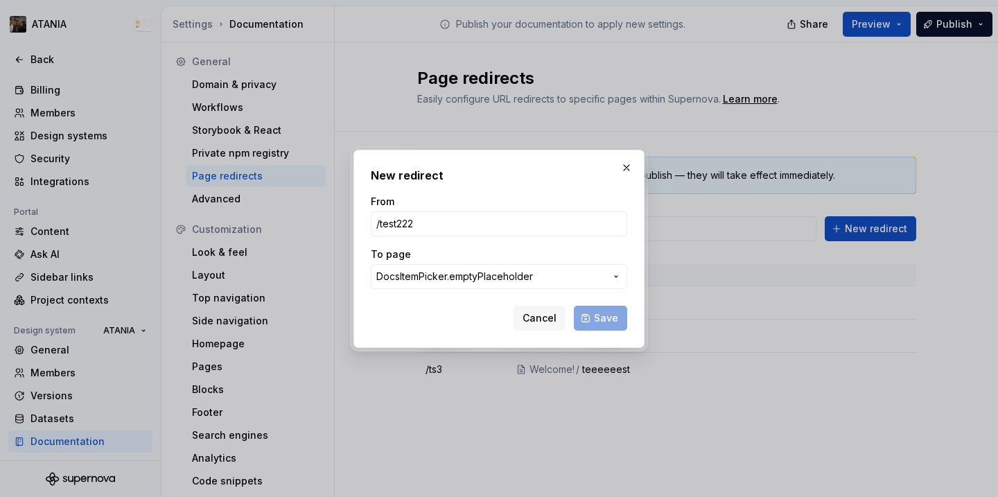
type input "/test222"
click at [508, 272] on span "DocsItemPicker.emptyPlaceholder" at bounding box center [454, 277] width 157 height 14
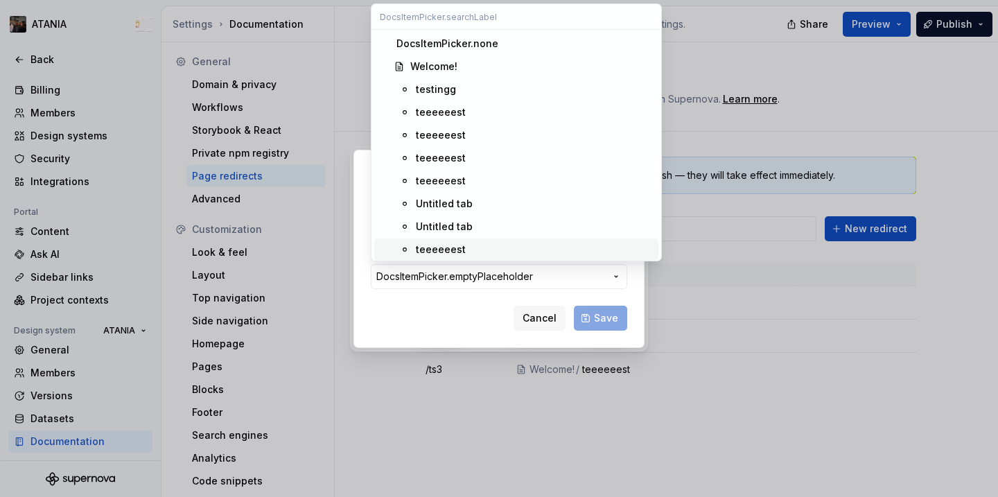
click at [464, 243] on div "teeeeeest" at bounding box center [534, 250] width 237 height 14
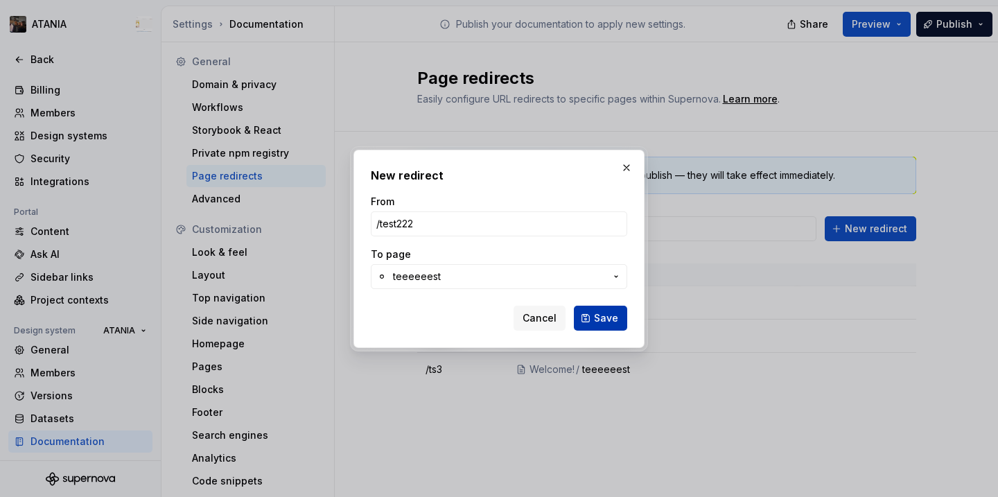
click at [595, 325] on button "Save" at bounding box center [600, 318] width 53 height 25
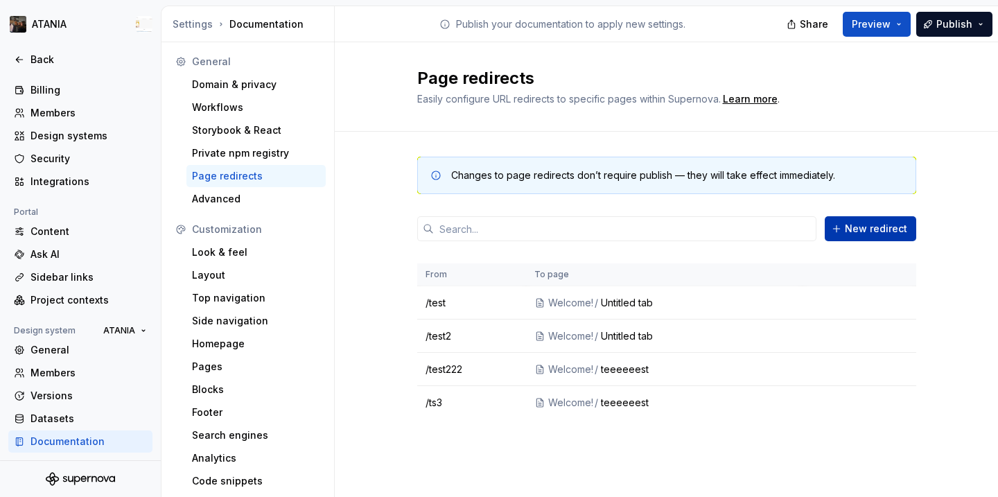
click at [852, 229] on span "New redirect" at bounding box center [876, 229] width 62 height 14
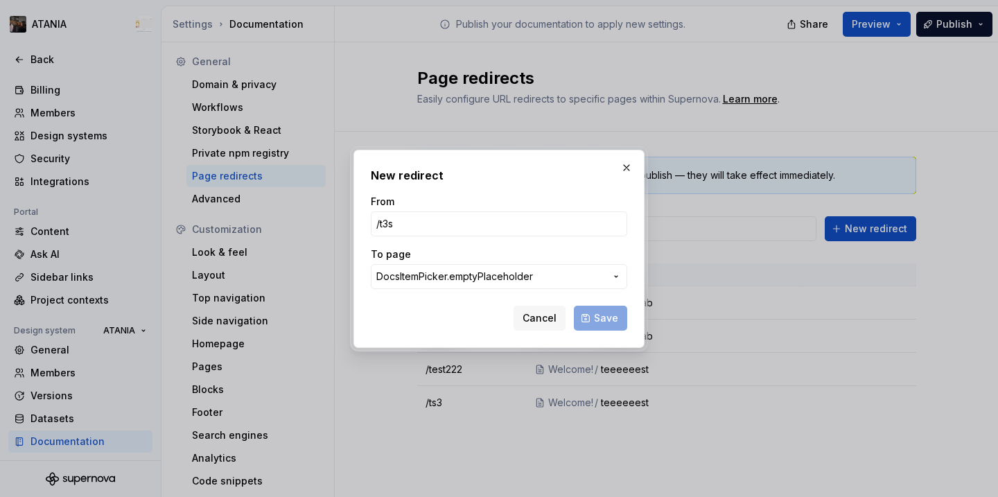
type input "/t3s"
click at [467, 276] on span "DocsItemPicker.emptyPlaceholder" at bounding box center [454, 277] width 157 height 14
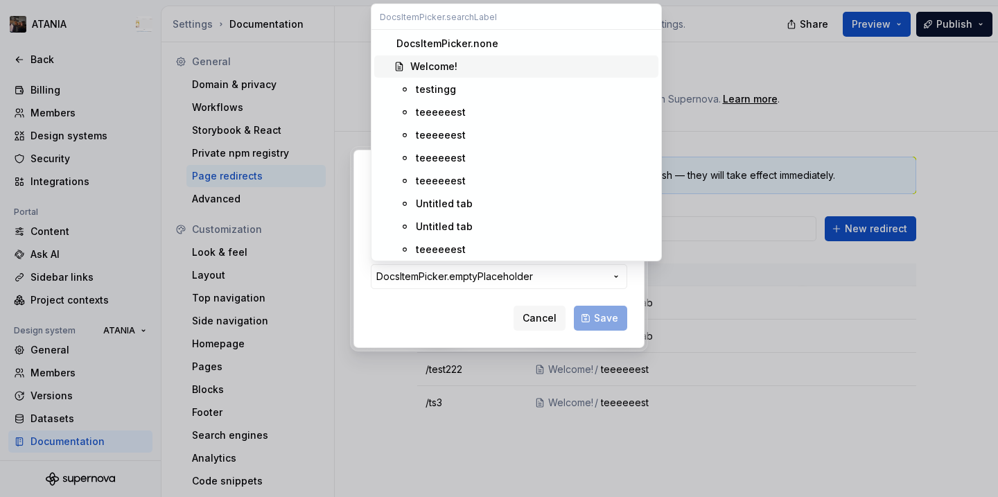
click at [466, 76] on span "Welcome!" at bounding box center [516, 66] width 284 height 22
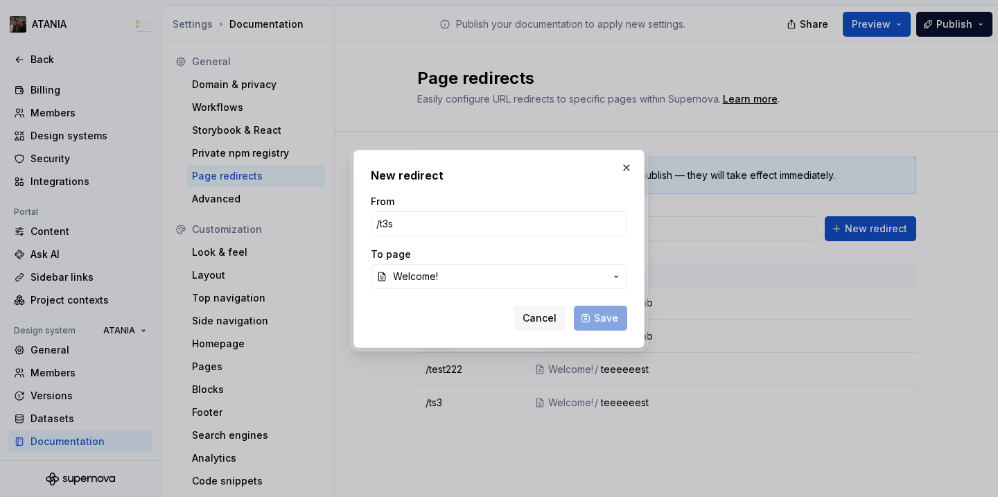
click at [605, 323] on div "Cancel Save" at bounding box center [570, 318] width 114 height 25
click at [502, 265] on button "Welcome!" at bounding box center [499, 276] width 256 height 25
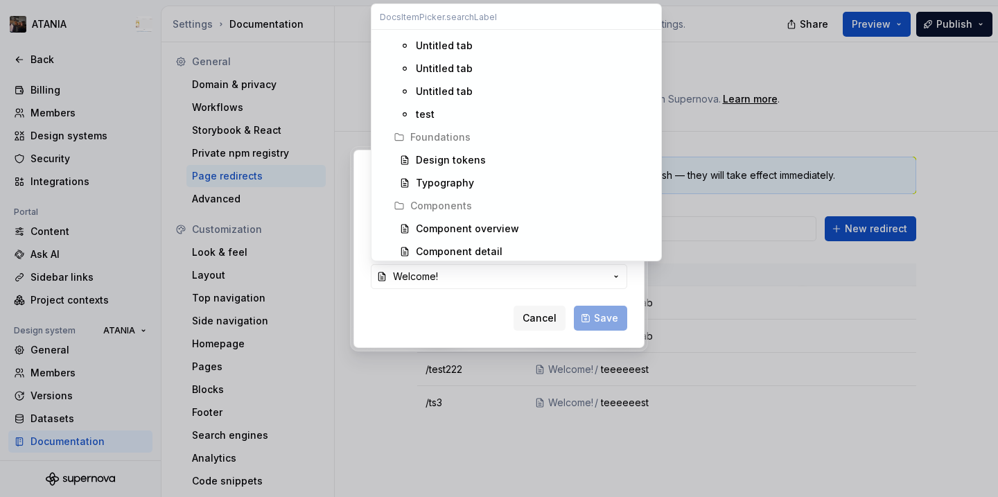
scroll to position [552, 0]
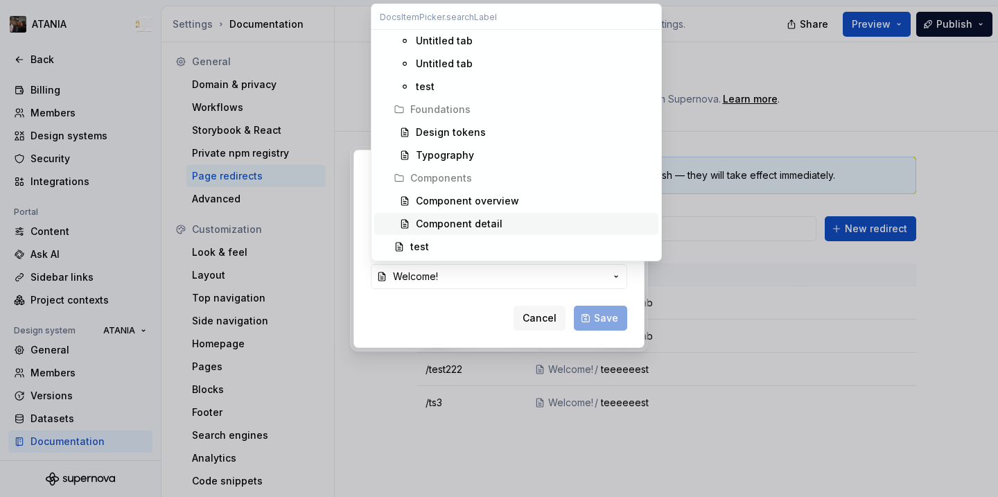
click at [481, 223] on div "Component detail" at bounding box center [459, 224] width 87 height 14
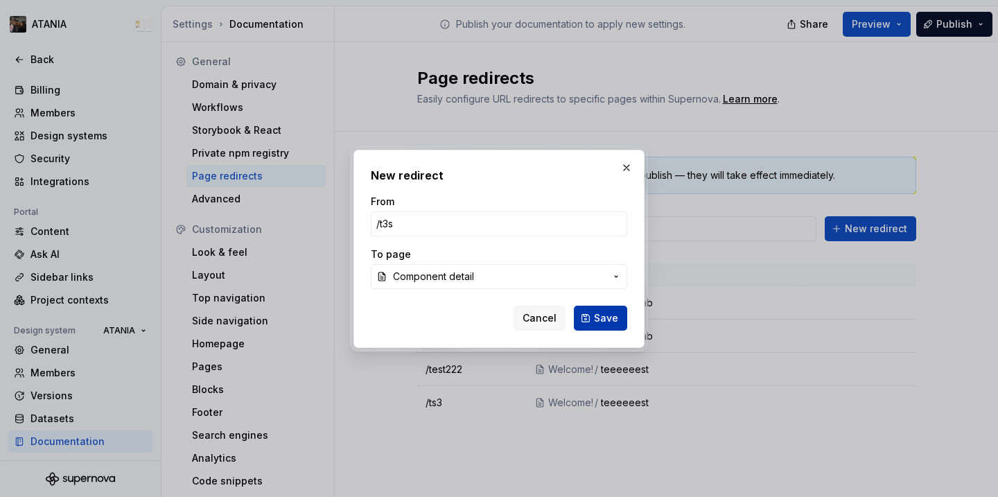
click at [610, 318] on span "Save" at bounding box center [606, 318] width 24 height 14
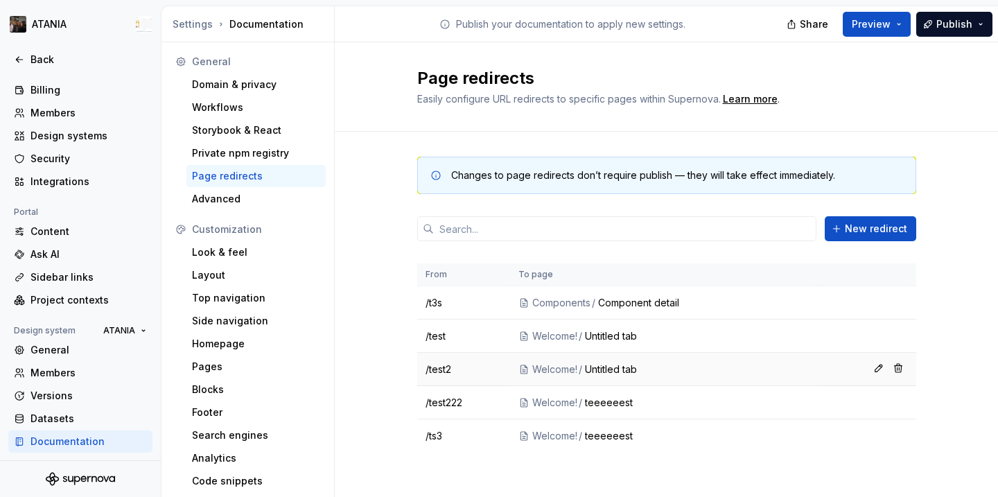
scroll to position [1, 0]
click at [847, 226] on span "New redirect" at bounding box center [876, 227] width 62 height 14
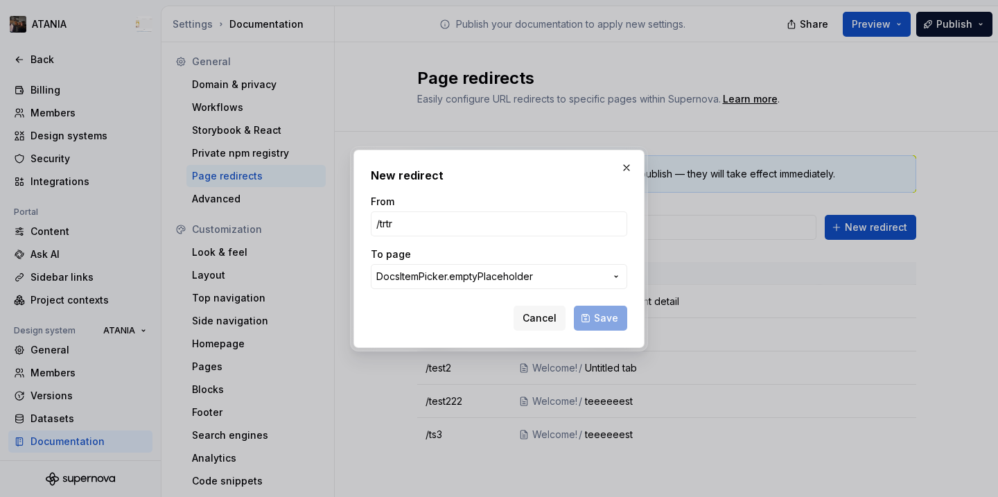
type input "/trtr"
click at [433, 280] on span "DocsItemPicker.emptyPlaceholder" at bounding box center [454, 277] width 157 height 14
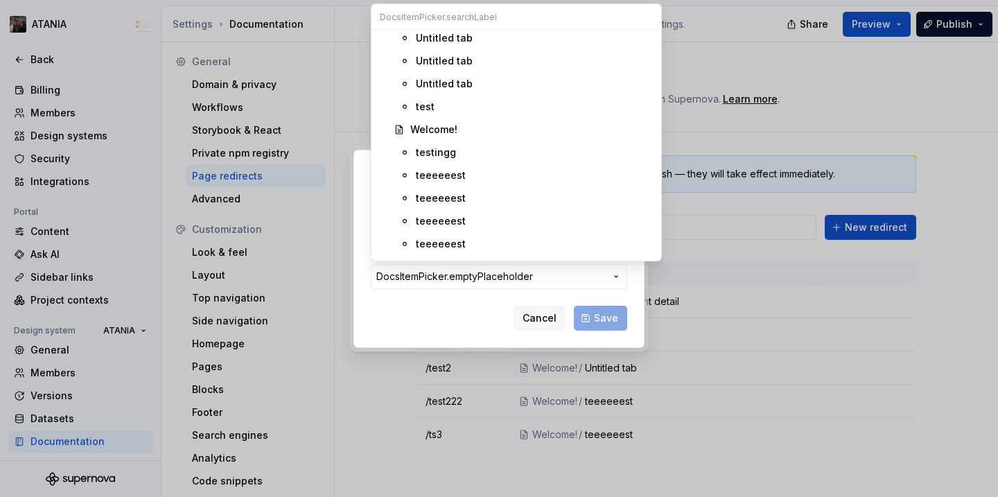
scroll to position [298, 0]
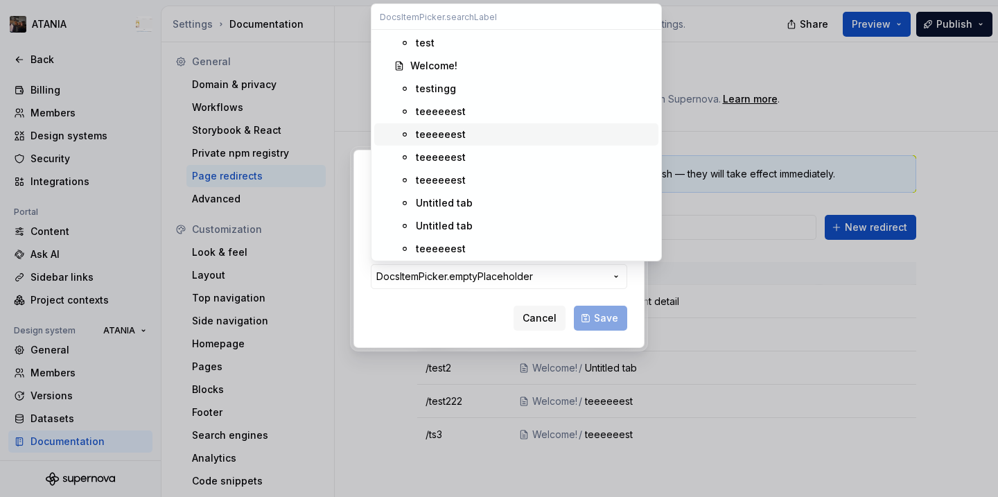
click at [438, 141] on div "teeeeeest" at bounding box center [441, 134] width 50 height 14
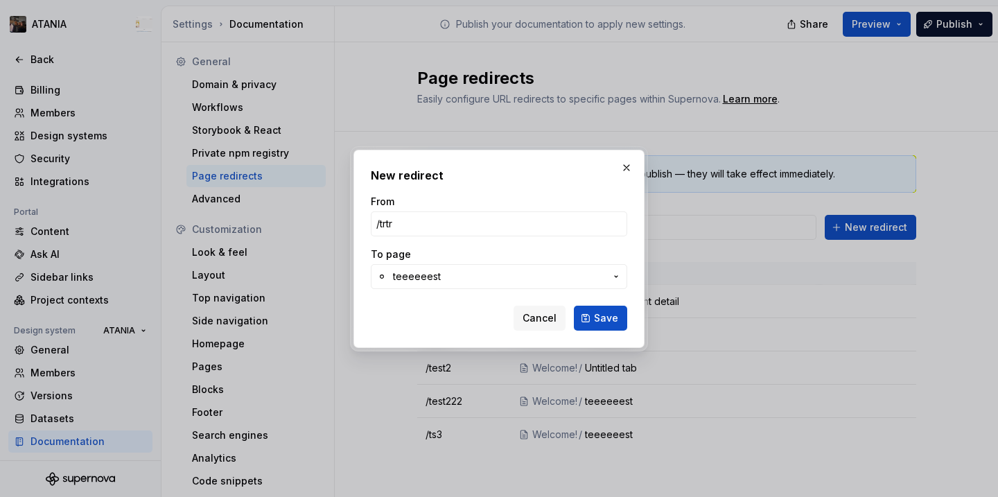
click at [601, 303] on div "Cancel Save" at bounding box center [499, 315] width 256 height 30
click at [599, 309] on button "Save" at bounding box center [600, 318] width 53 height 25
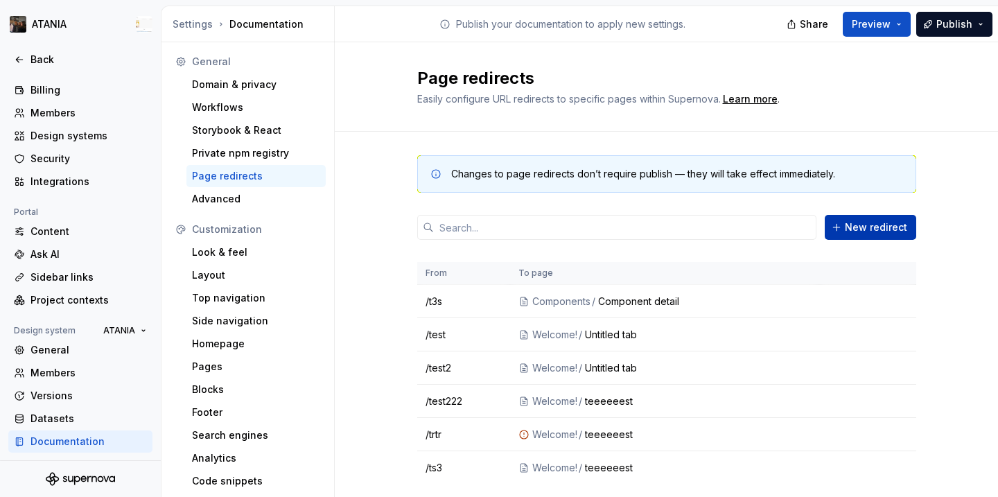
click at [865, 220] on button "New redirect" at bounding box center [870, 227] width 91 height 25
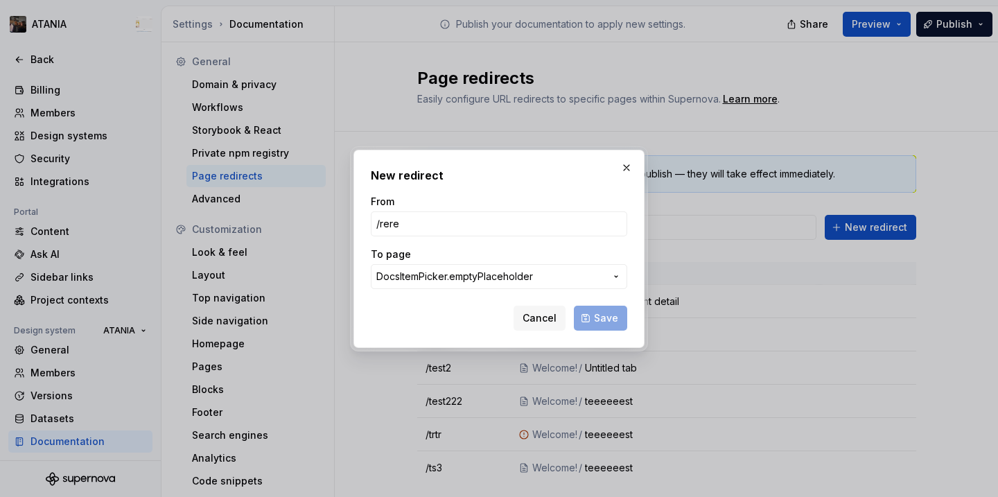
type input "/rere"
click at [407, 283] on span "DocsItemPicker.emptyPlaceholder" at bounding box center [454, 277] width 157 height 14
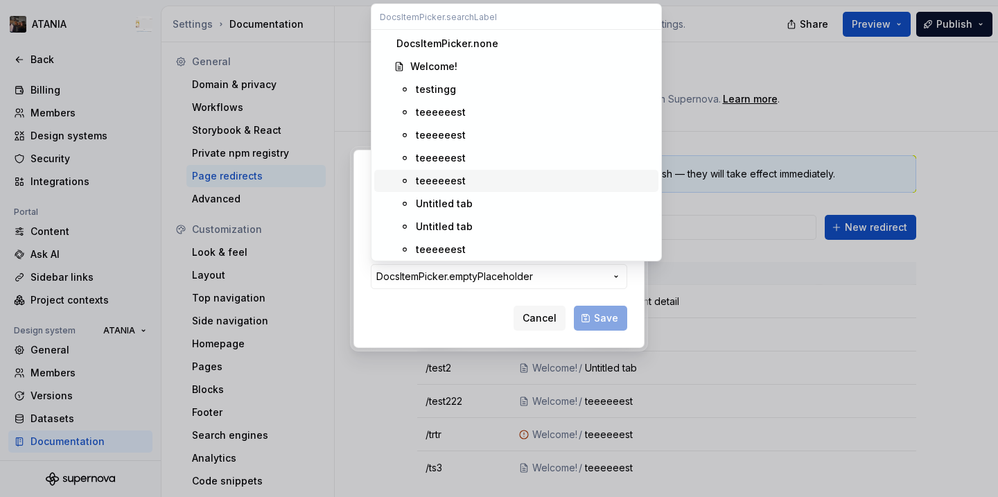
scroll to position [552, 0]
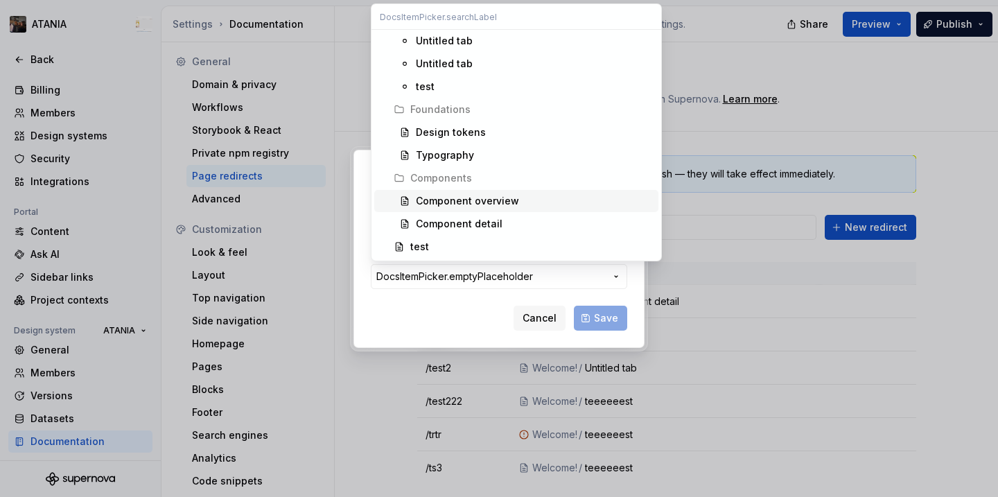
click at [468, 207] on div "Component overview" at bounding box center [467, 201] width 103 height 14
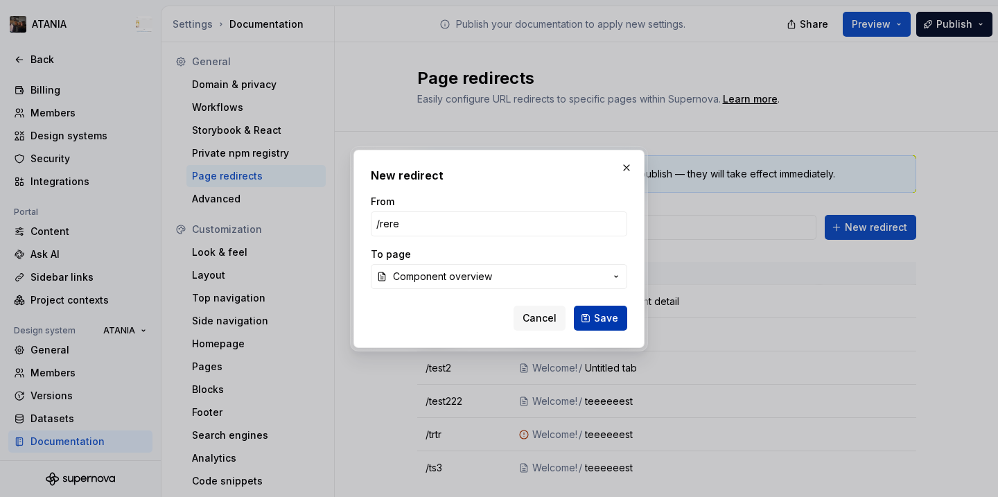
click at [617, 314] on span "Save" at bounding box center [606, 318] width 24 height 14
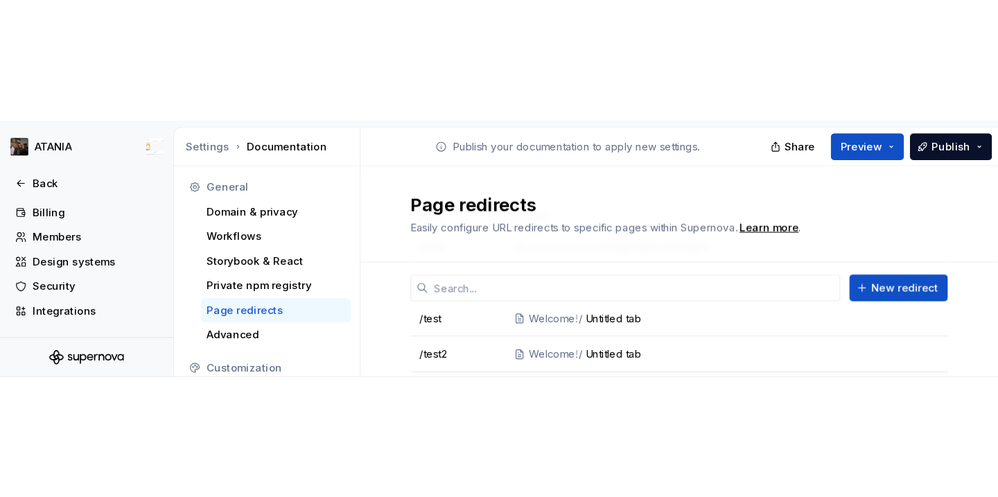
scroll to position [68, 0]
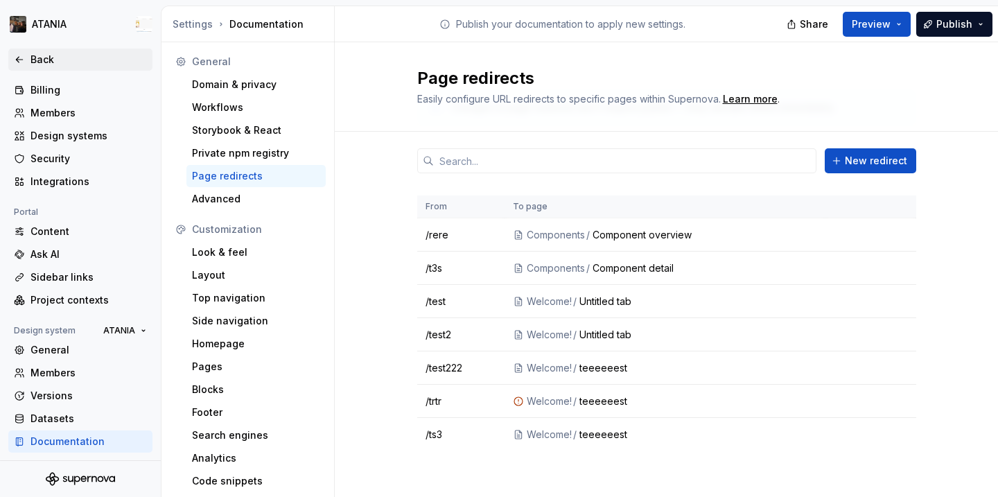
click at [46, 68] on div "Back" at bounding box center [80, 60] width 144 height 22
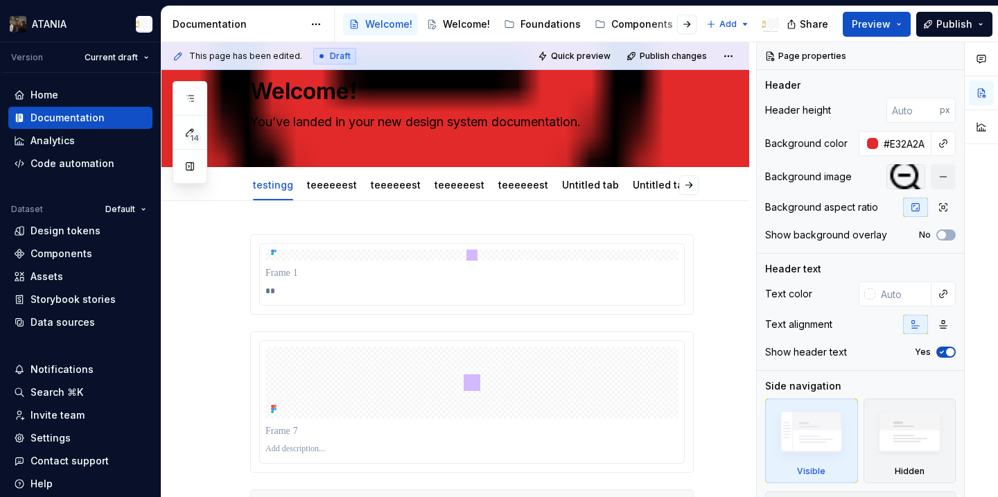
scroll to position [42, 0]
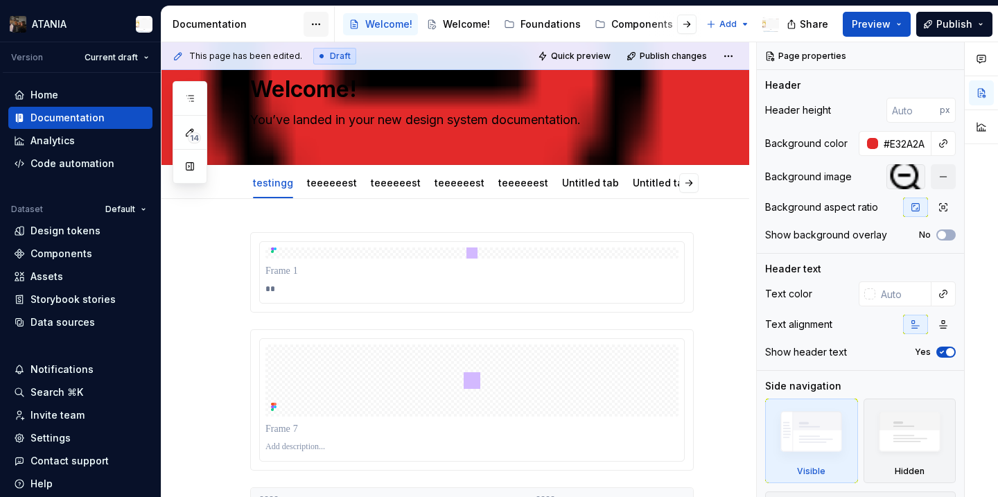
click at [325, 24] on html "ATANIA Version Current draft Home Documentation Analytics Code automation Datas…" at bounding box center [499, 248] width 998 height 497
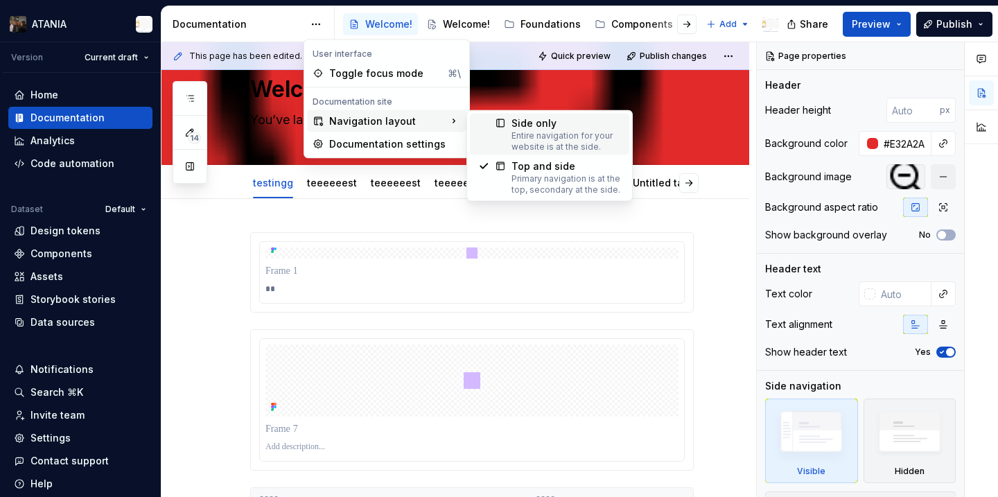
click at [549, 140] on div "Entire navigation for your website is at the side." at bounding box center [565, 141] width 109 height 22
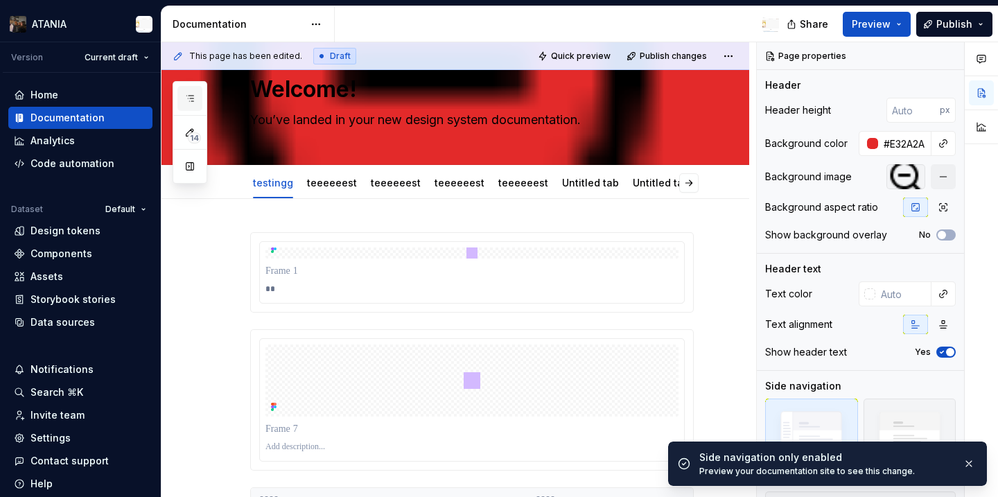
click at [186, 104] on button "button" at bounding box center [189, 98] width 25 height 25
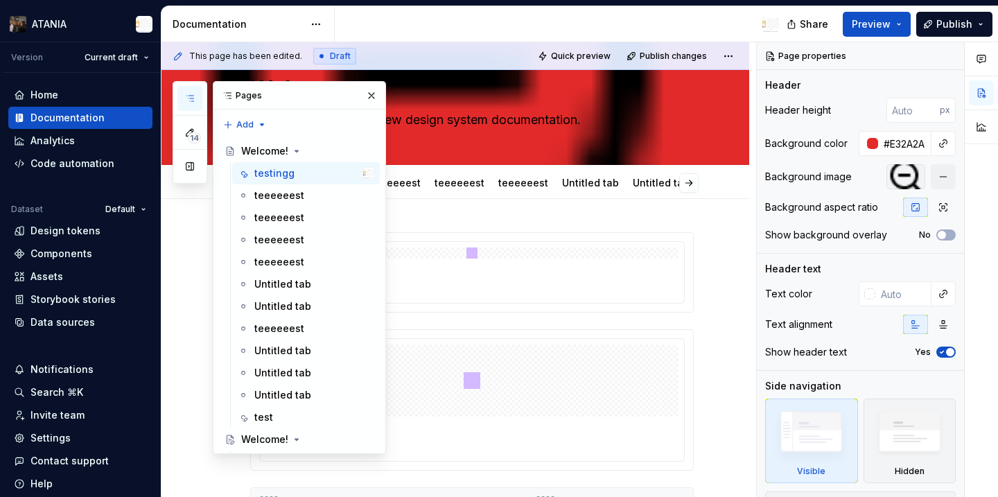
click at [229, 95] on icon at bounding box center [227, 95] width 11 height 11
click at [185, 170] on button "button" at bounding box center [189, 166] width 25 height 25
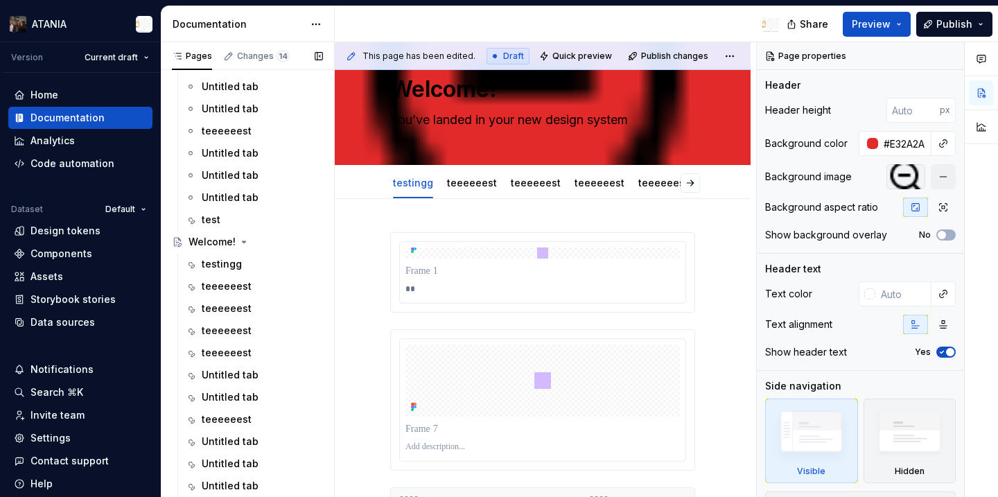
scroll to position [332, 0]
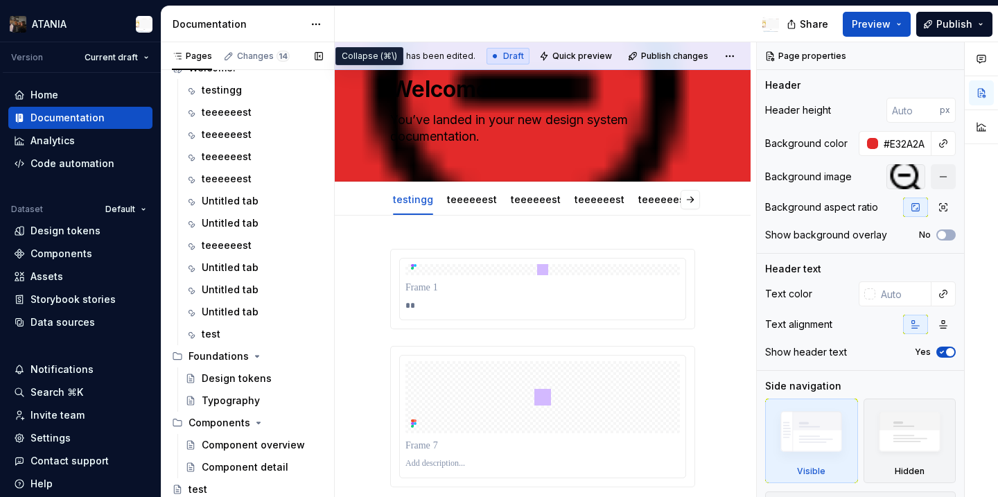
type textarea "*"
click at [73, 230] on div "Design tokens" at bounding box center [65, 231] width 70 height 14
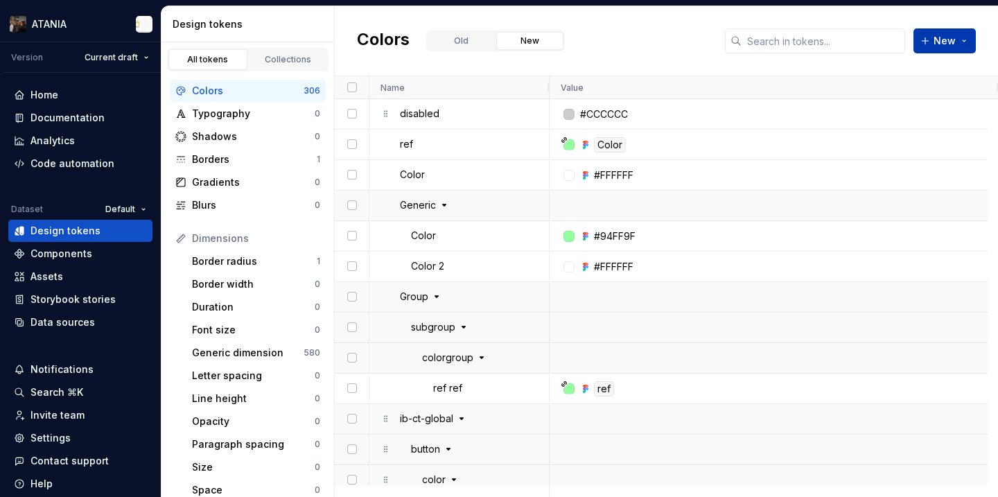
click at [936, 42] on span "New" at bounding box center [944, 41] width 22 height 14
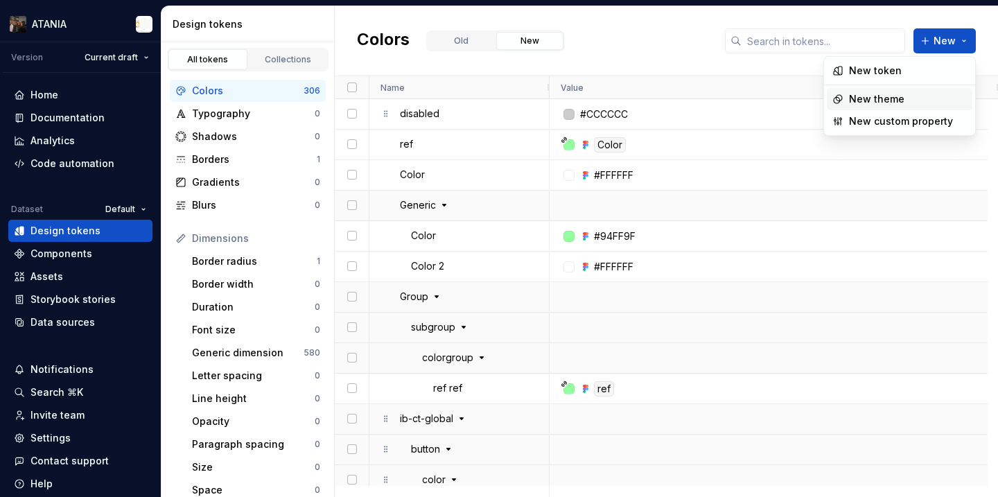
click at [901, 97] on div "New theme" at bounding box center [876, 99] width 55 height 14
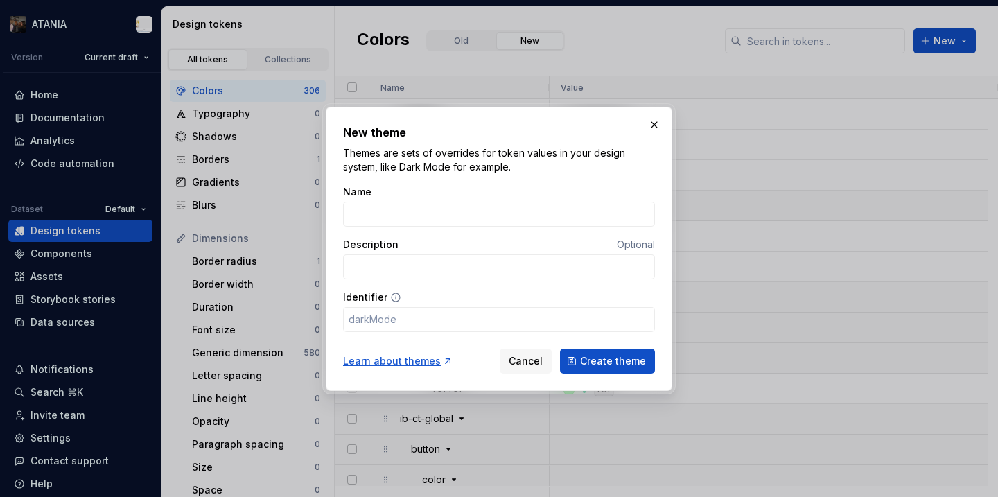
type input "I"
type input "i"
type input "I A"
type input "iA"
type input "I AM"
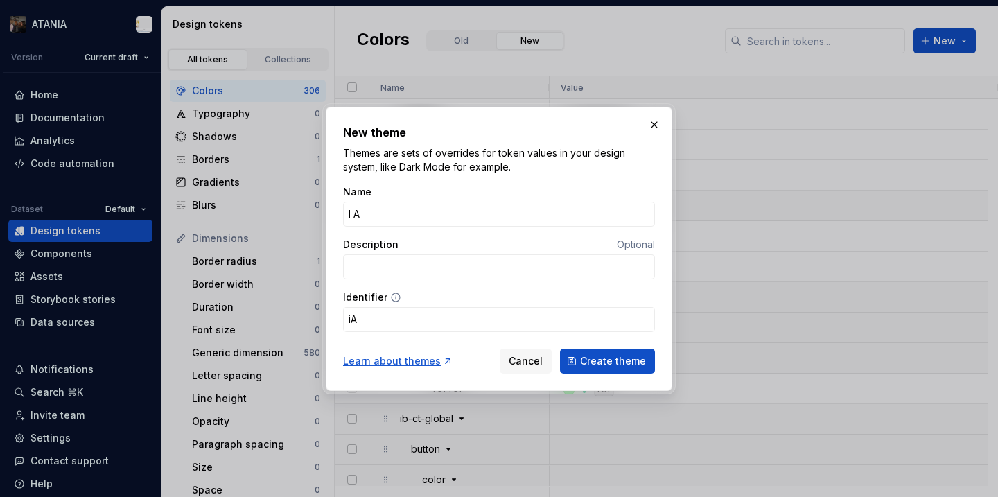
type input "iAm"
type input "I AM T"
type input "iAmT"
type input "I AM TS"
type input "iAmTs"
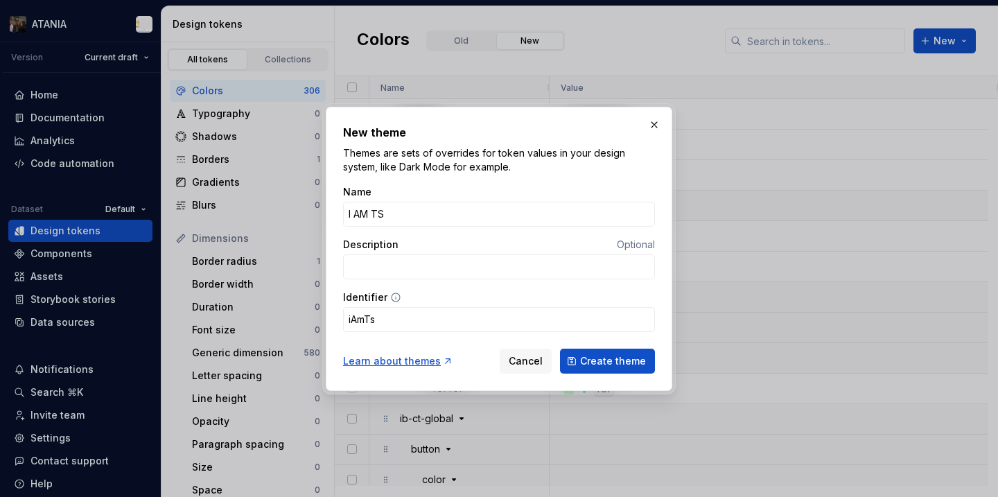
type input "I AM T"
type input "iAmT"
type input "I AM TE"
type input "iAmTe"
type input "I AM TES"
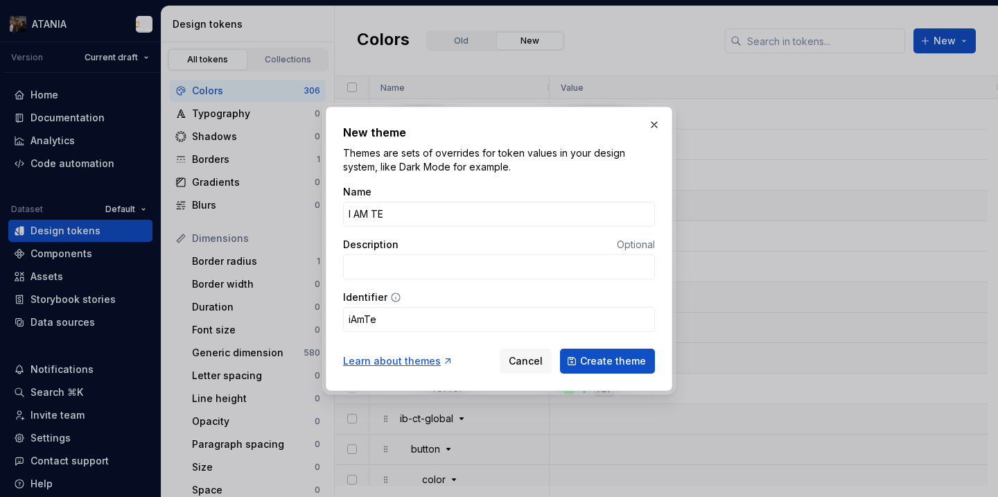
type input "iAmTes"
type input "I AM TEST"
type input "iAmTest"
type input "I AM TESTI"
type input "iAmTesti"
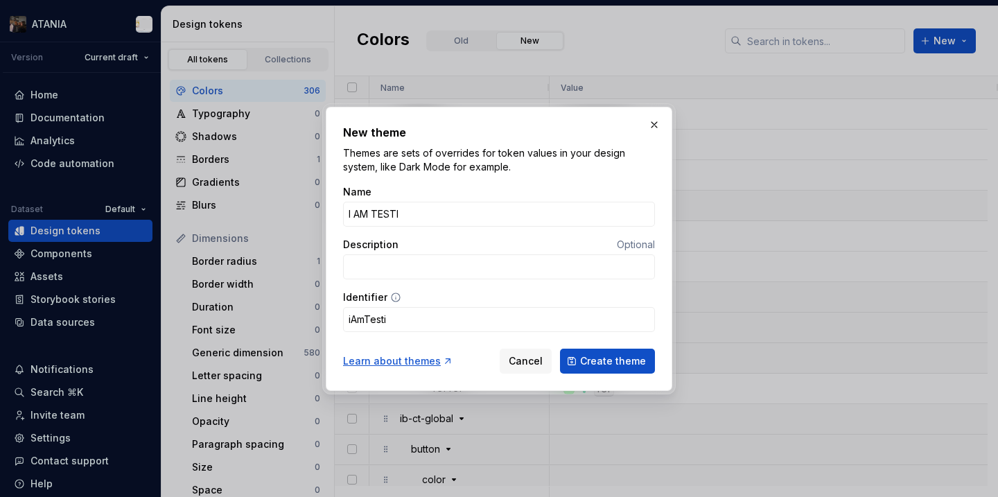
type input "I AM TESTIN"
type input "iAmTestin"
type input "I AM TESTING"
type input "iAmTesting"
type input "I AM TESTING A"
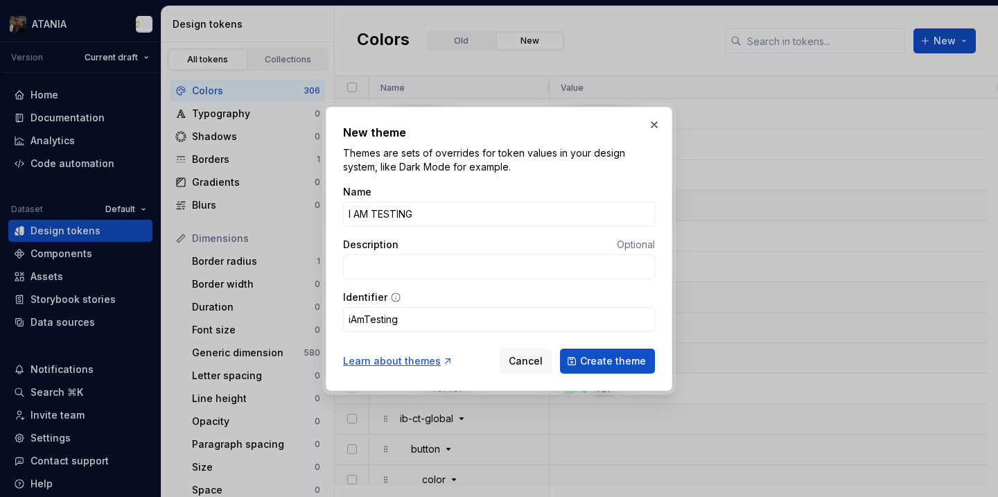
type input "iAmTestingA"
type input "I AM TESTING A B"
type input "iAmTestingAB"
type input "I AM TESTING A BU"
type input "iAmTestingABu"
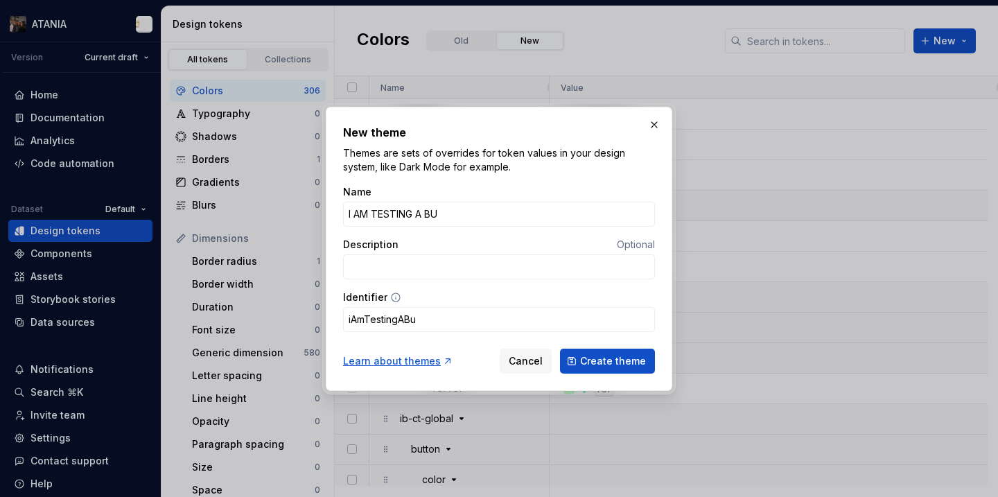
type input "I AM TESTING A BUG"
type input "iAmTestingABug"
type input "I AM TESTING A BUG"
click at [591, 356] on span "Create theme" at bounding box center [613, 361] width 66 height 14
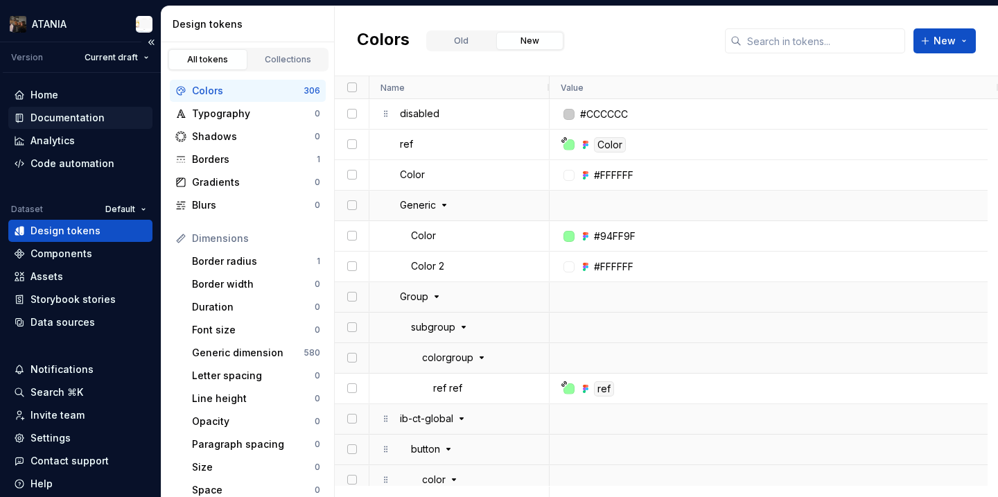
click at [62, 108] on div "Documentation" at bounding box center [80, 118] width 144 height 22
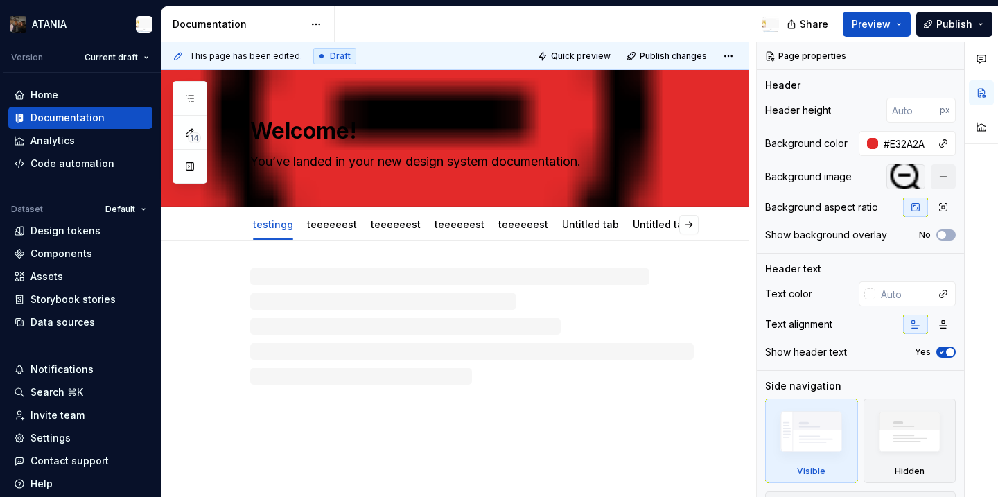
type textarea "*"
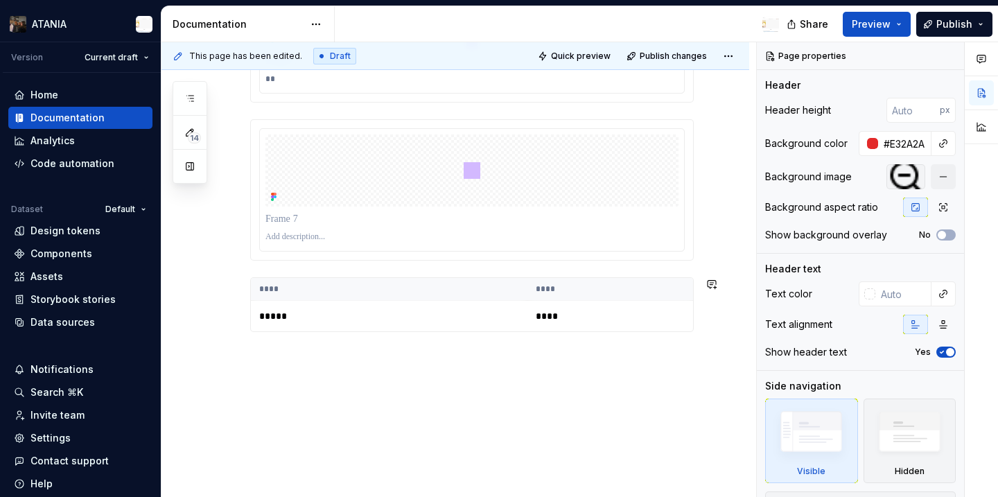
click at [387, 408] on div "** **** **** ***** ****" at bounding box center [455, 243] width 588 height 509
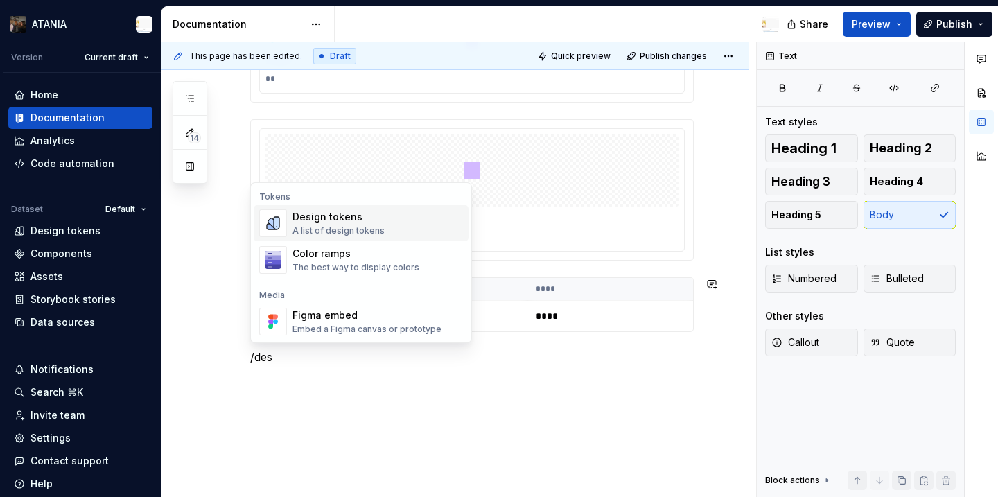
click at [365, 232] on div "A list of design tokens" at bounding box center [338, 230] width 92 height 11
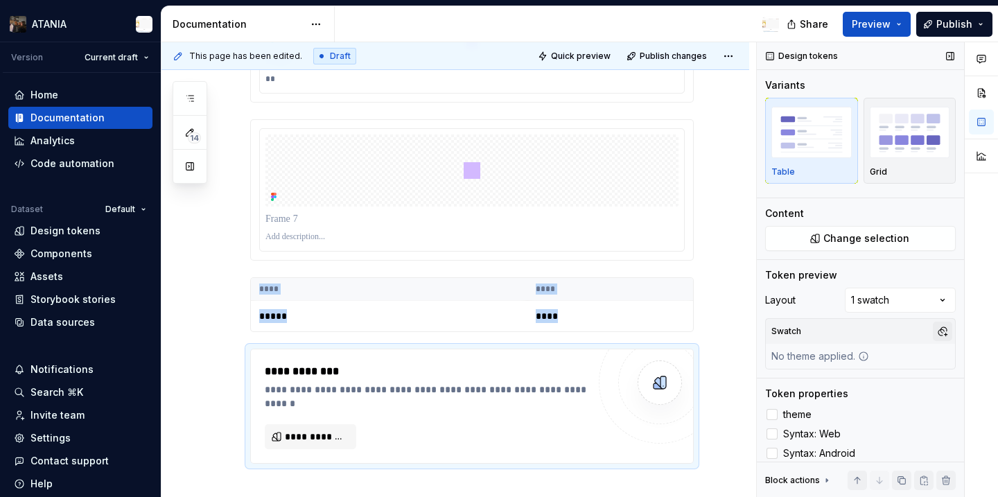
click at [933, 332] on button "button" at bounding box center [942, 331] width 19 height 19
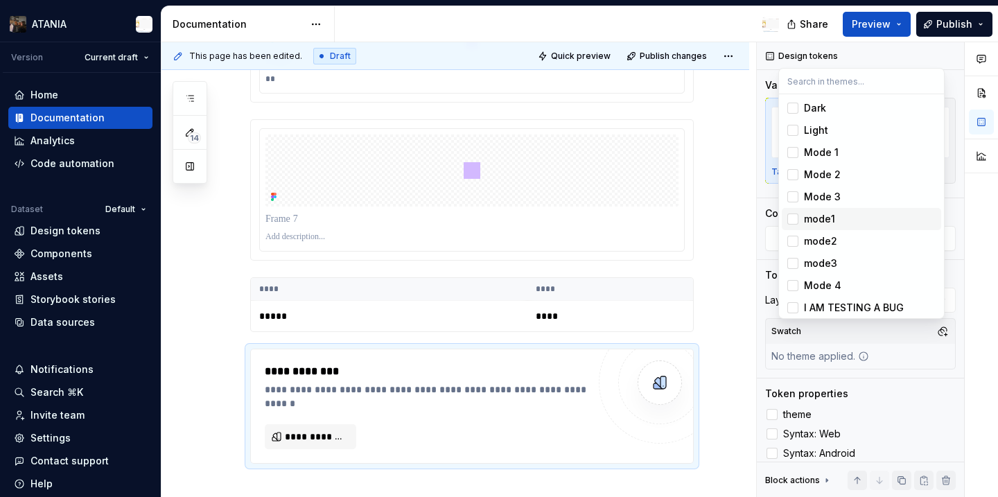
scroll to position [3, 0]
click at [689, 316] on html "ATANIA Version Current draft Home Documentation Analytics Code automation Datas…" at bounding box center [499, 248] width 998 height 497
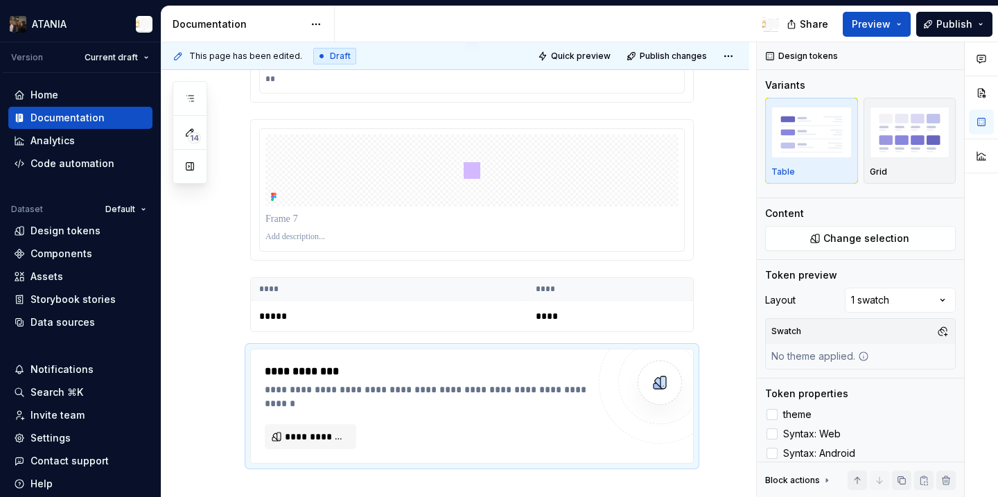
type textarea "*"
click at [73, 435] on div "Settings" at bounding box center [80, 438] width 133 height 14
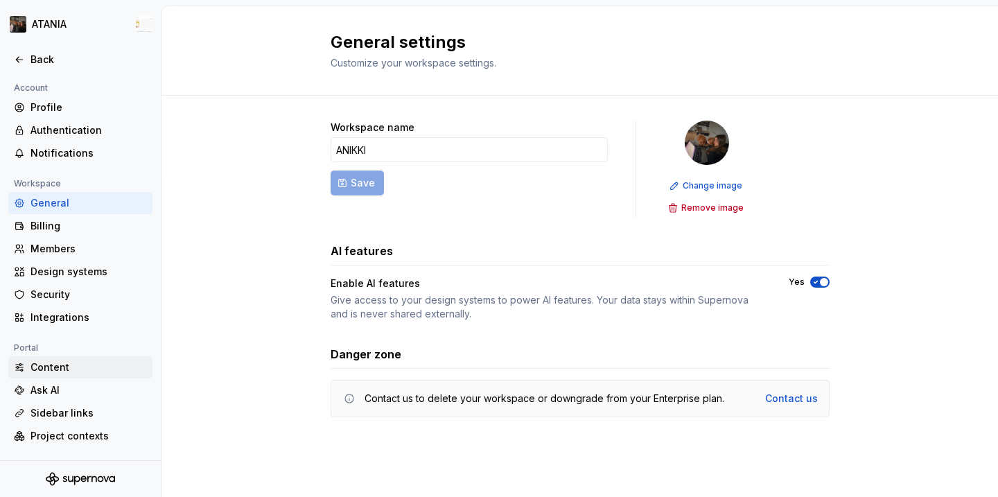
click at [87, 376] on div "Content" at bounding box center [80, 367] width 144 height 22
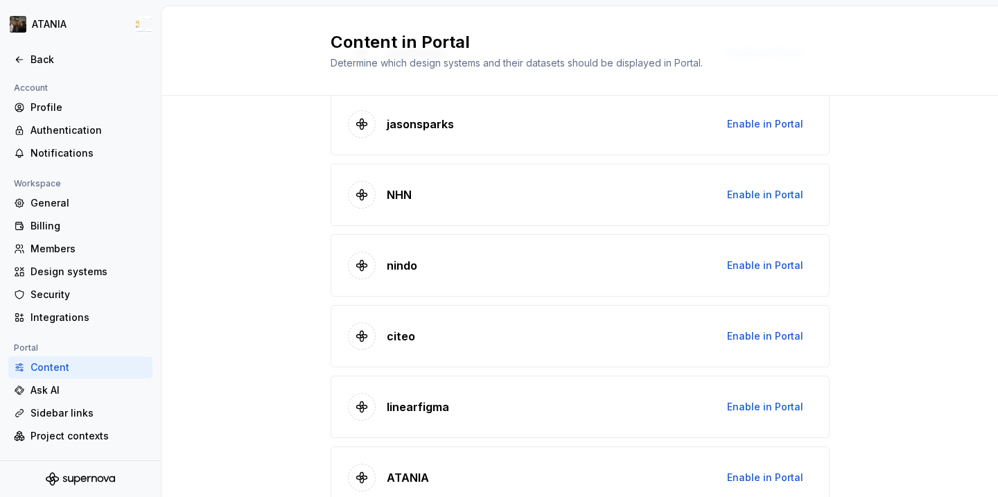
scroll to position [6974, 0]
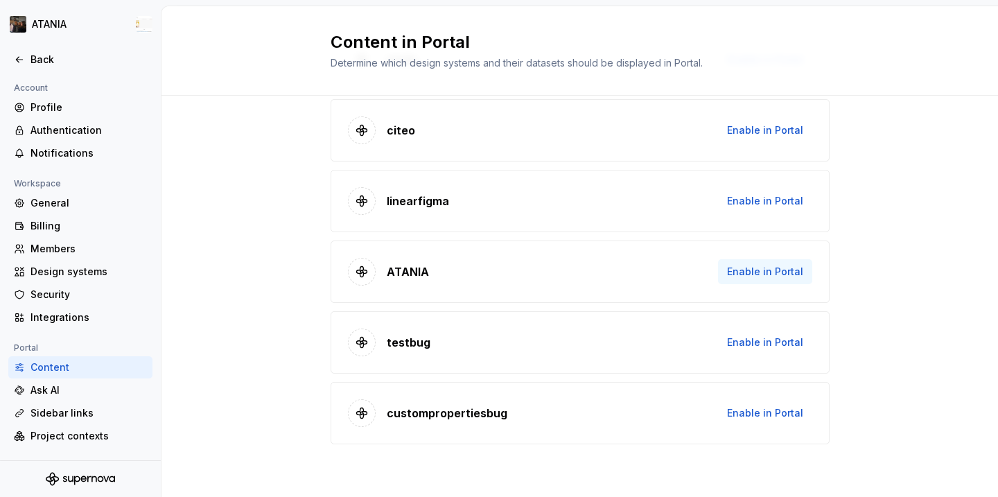
click at [753, 265] on span "Enable in Portal" at bounding box center [765, 272] width 76 height 14
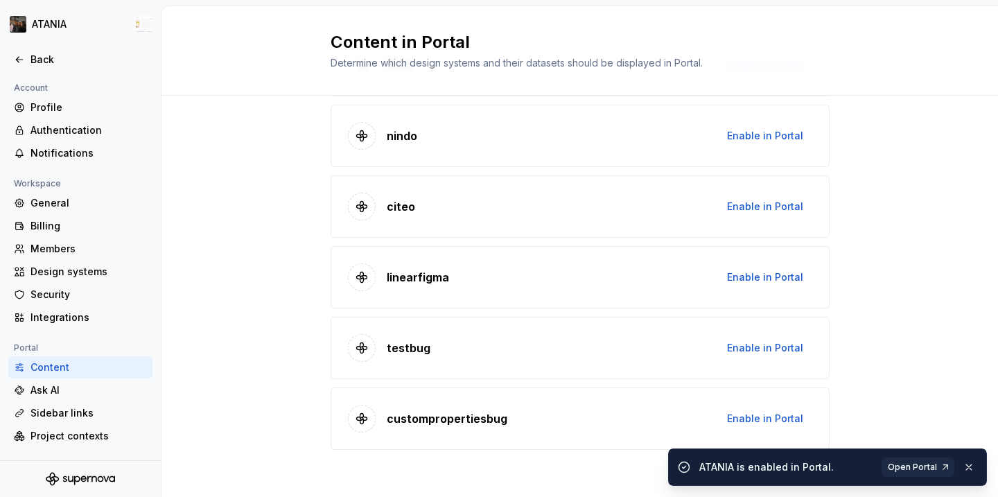
scroll to position [6980, 0]
